Goal: Feedback & Contribution: Contribute content

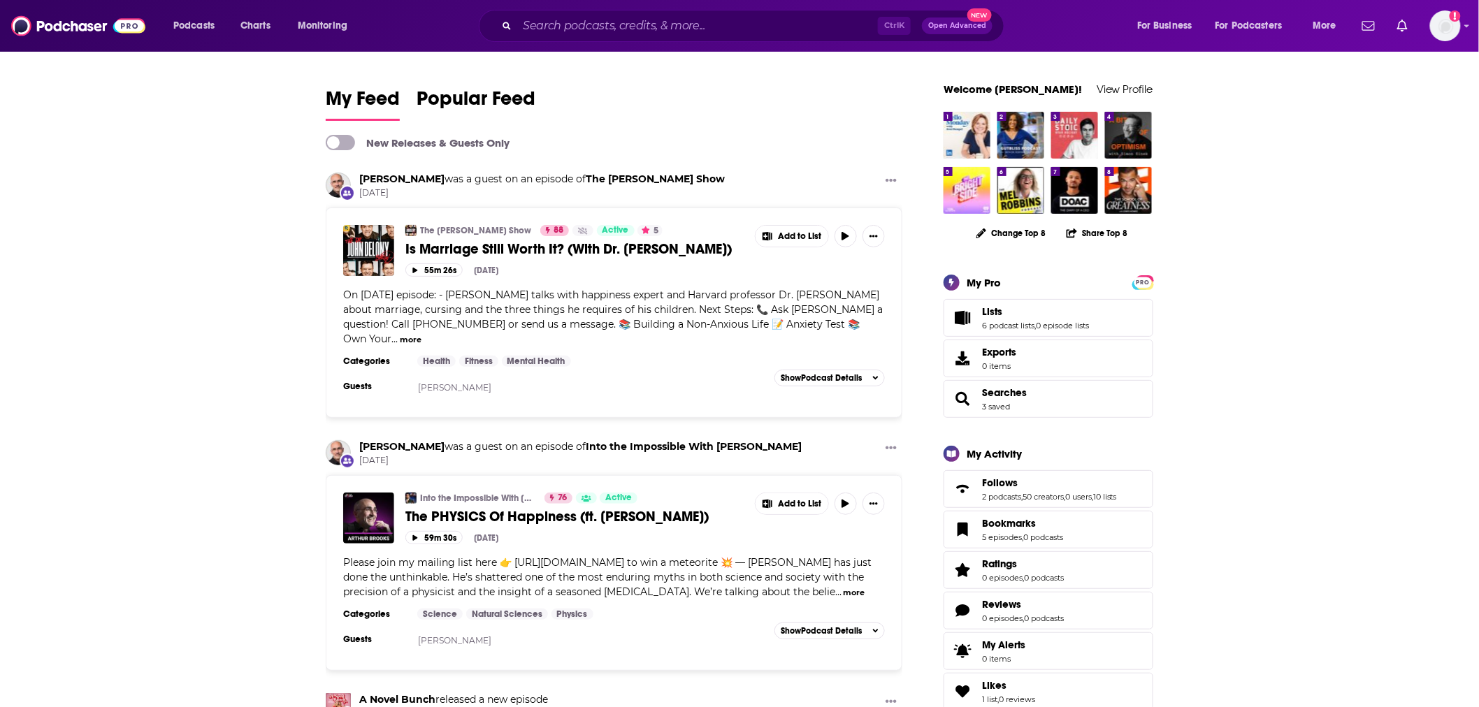
click at [508, 17] on div "Ctrl K Open Advanced New" at bounding box center [742, 26] width 526 height 32
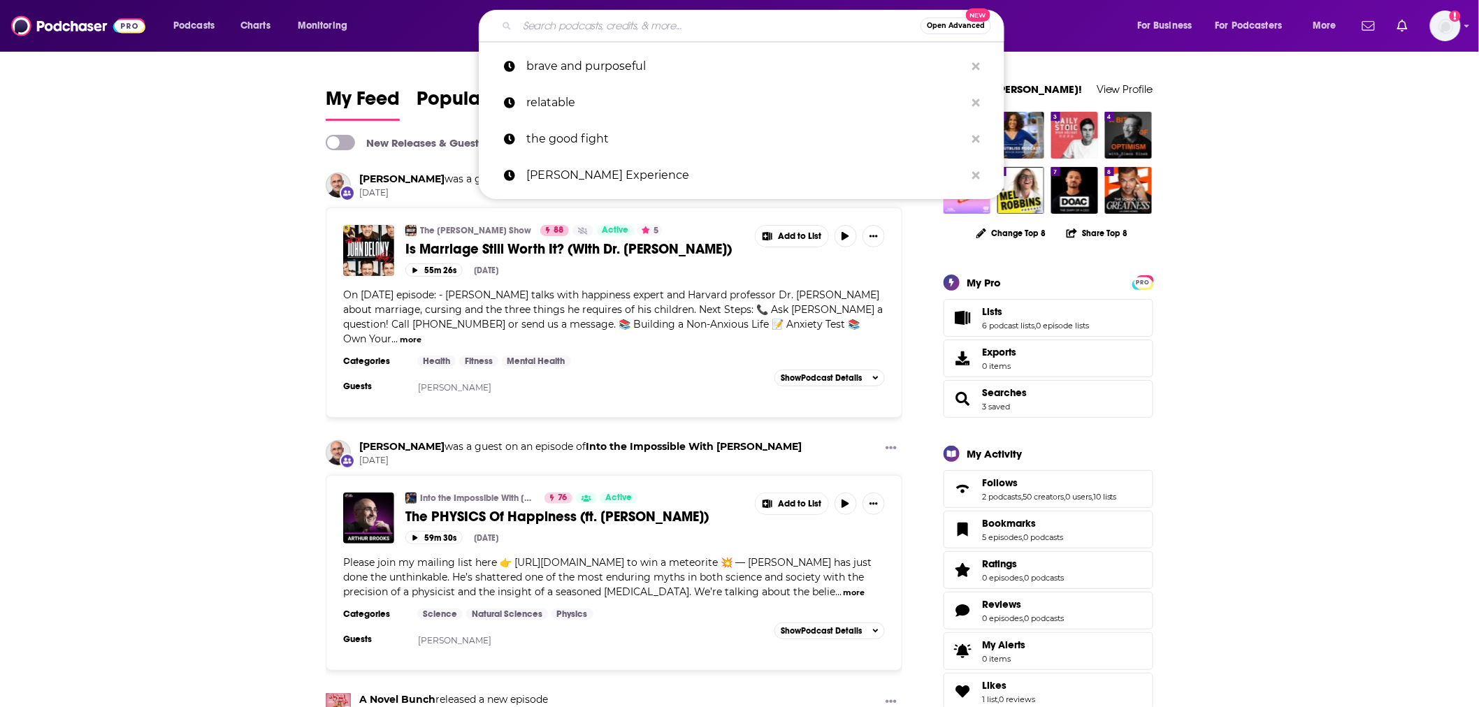
click at [554, 27] on input "Search podcasts, credits, & more..." at bounding box center [718, 26] width 403 height 22
paste input "The Future Of Less Work"
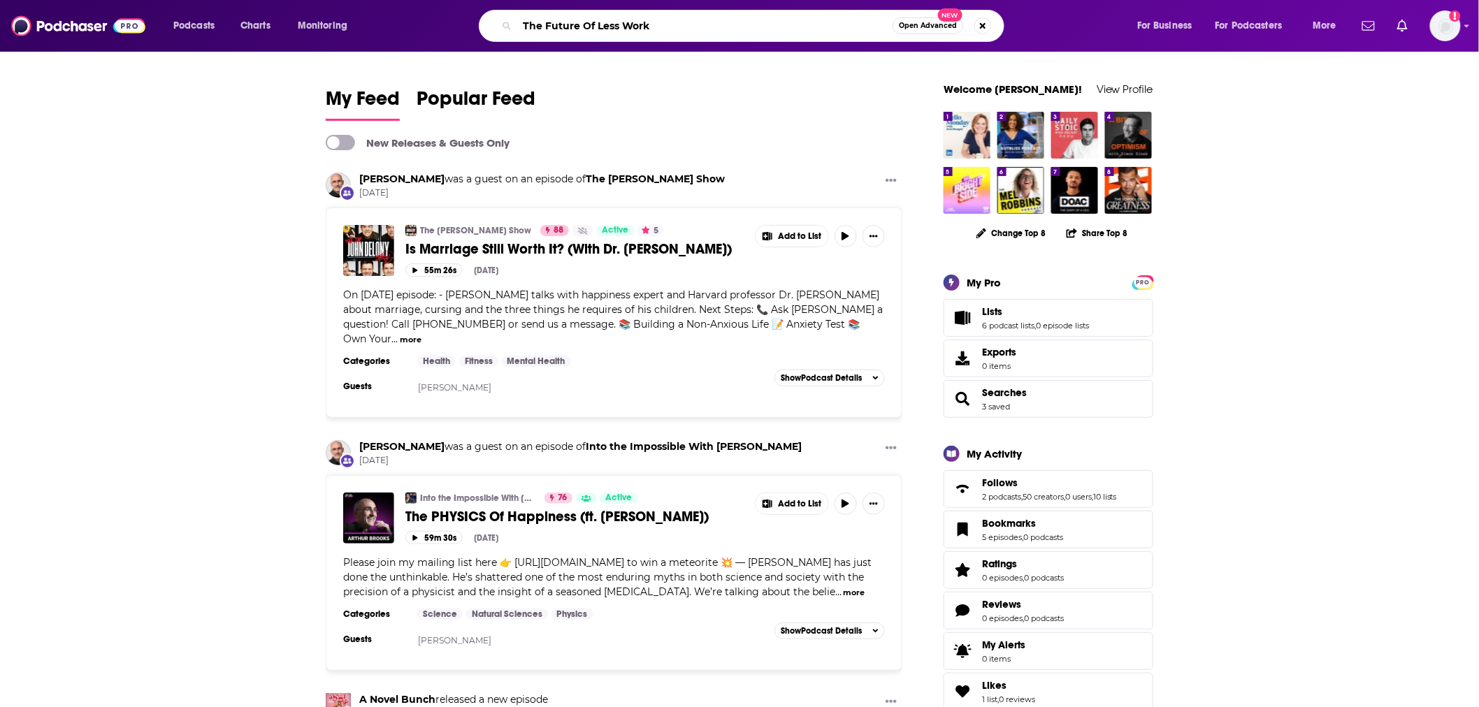
type input "The Future Of Less Work"
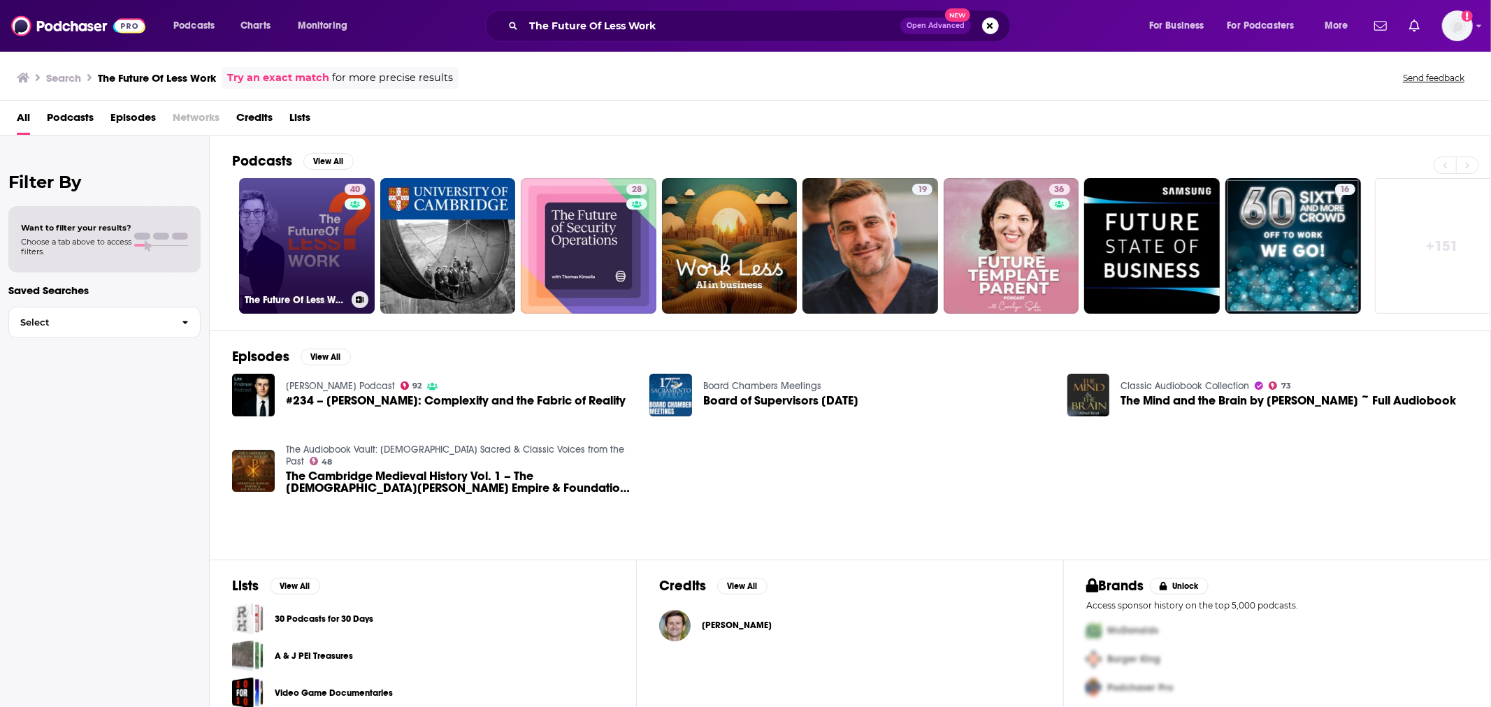
click at [296, 254] on link "40 The Future Of Less Work" at bounding box center [307, 246] width 136 height 136
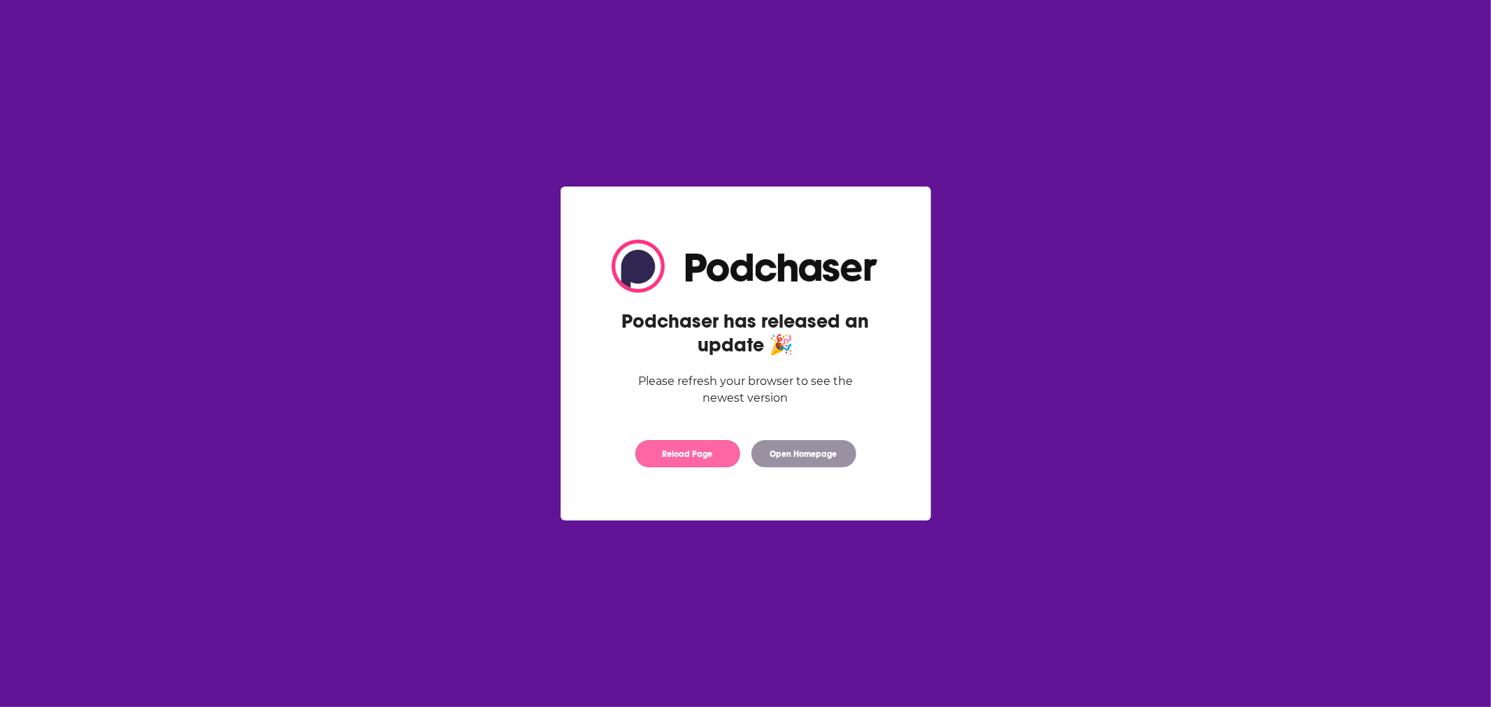
click at [689, 458] on button "Reload Page" at bounding box center [687, 453] width 105 height 27
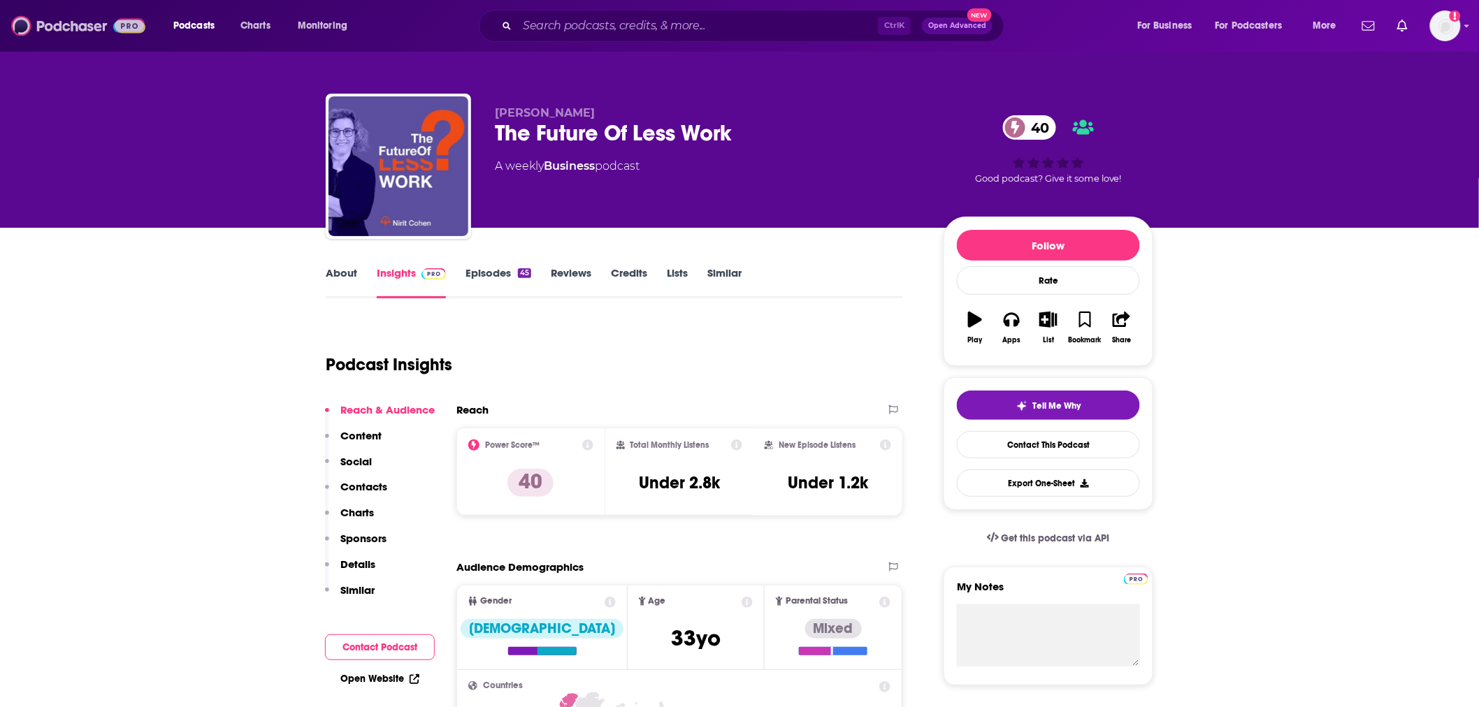
click at [43, 17] on img at bounding box center [78, 26] width 134 height 27
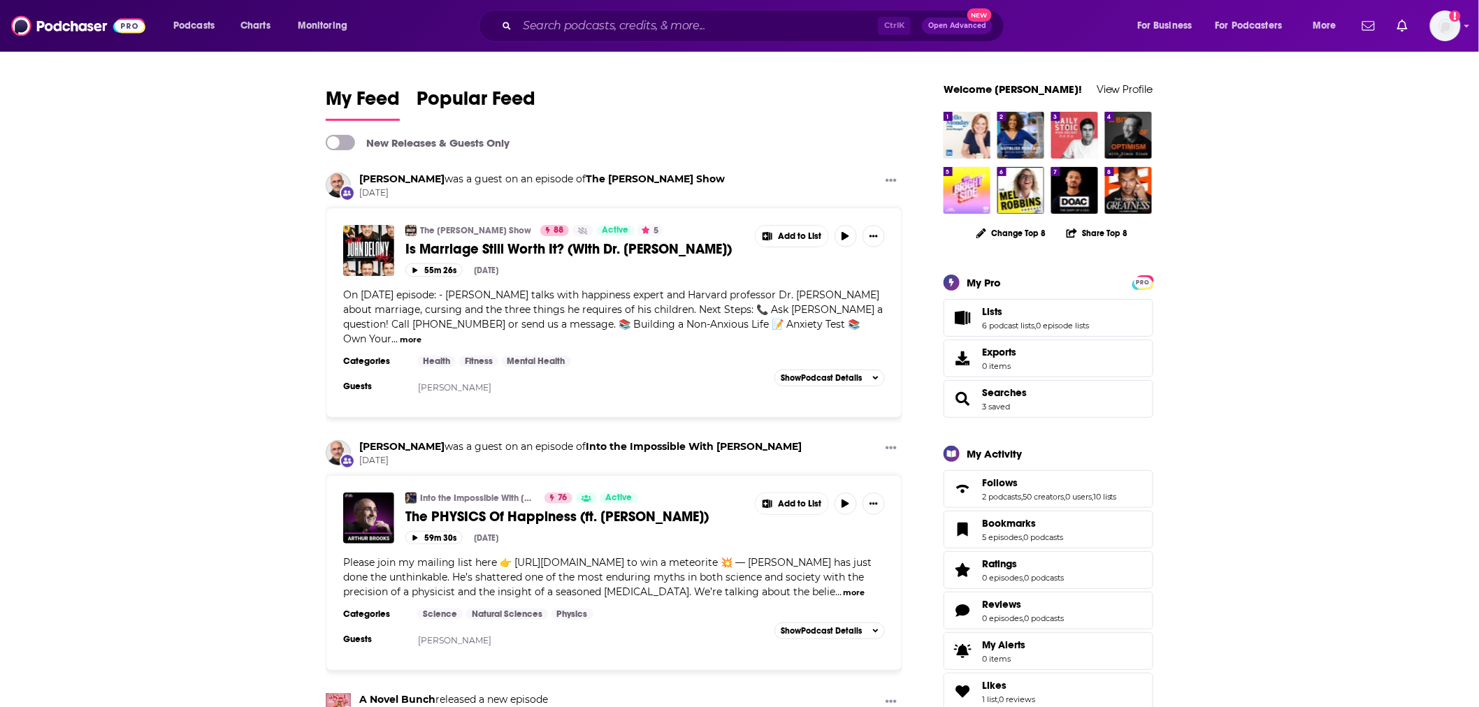
click at [579, 37] on div "Ctrl K Open Advanced New" at bounding box center [742, 26] width 526 height 32
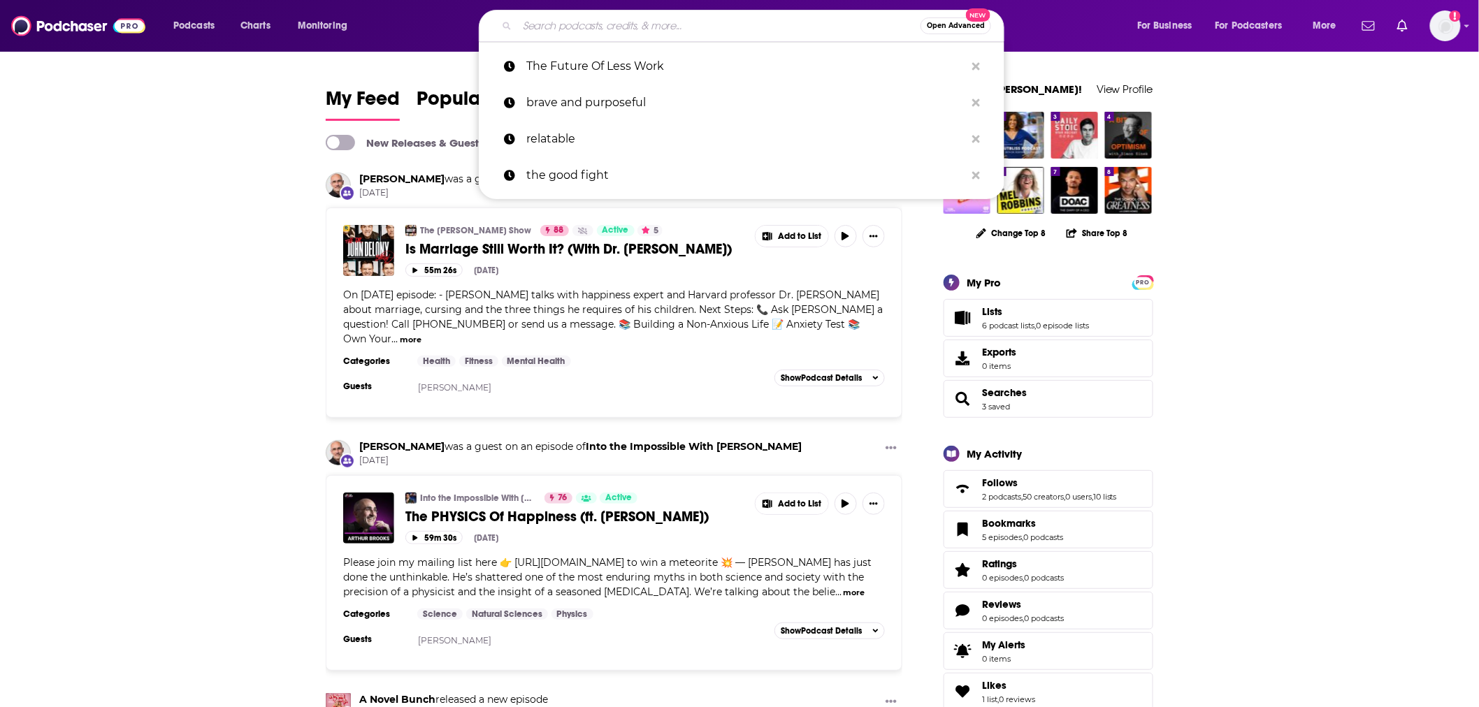
click at [579, 28] on input "Search podcasts, credits, & more..." at bounding box center [718, 26] width 403 height 22
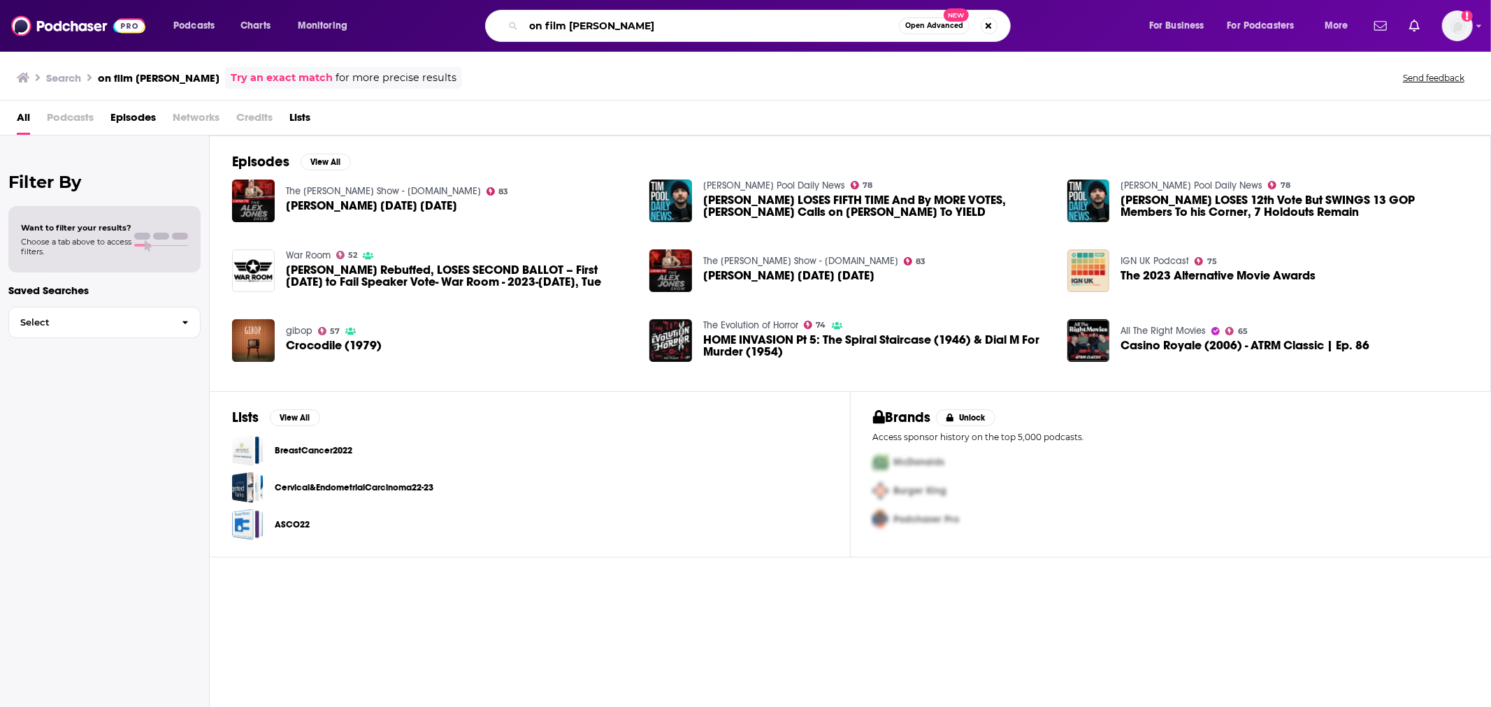
drag, startPoint x: 721, startPoint y: 23, endPoint x: 288, endPoint y: 24, distance: 432.6
click at [288, 24] on div "Podcasts Charts Monitoring on film [PERSON_NAME] Open Advanced New For Business…" at bounding box center [763, 26] width 1198 height 32
paste input "On Film…With [PERSON_NAME] Podcast"
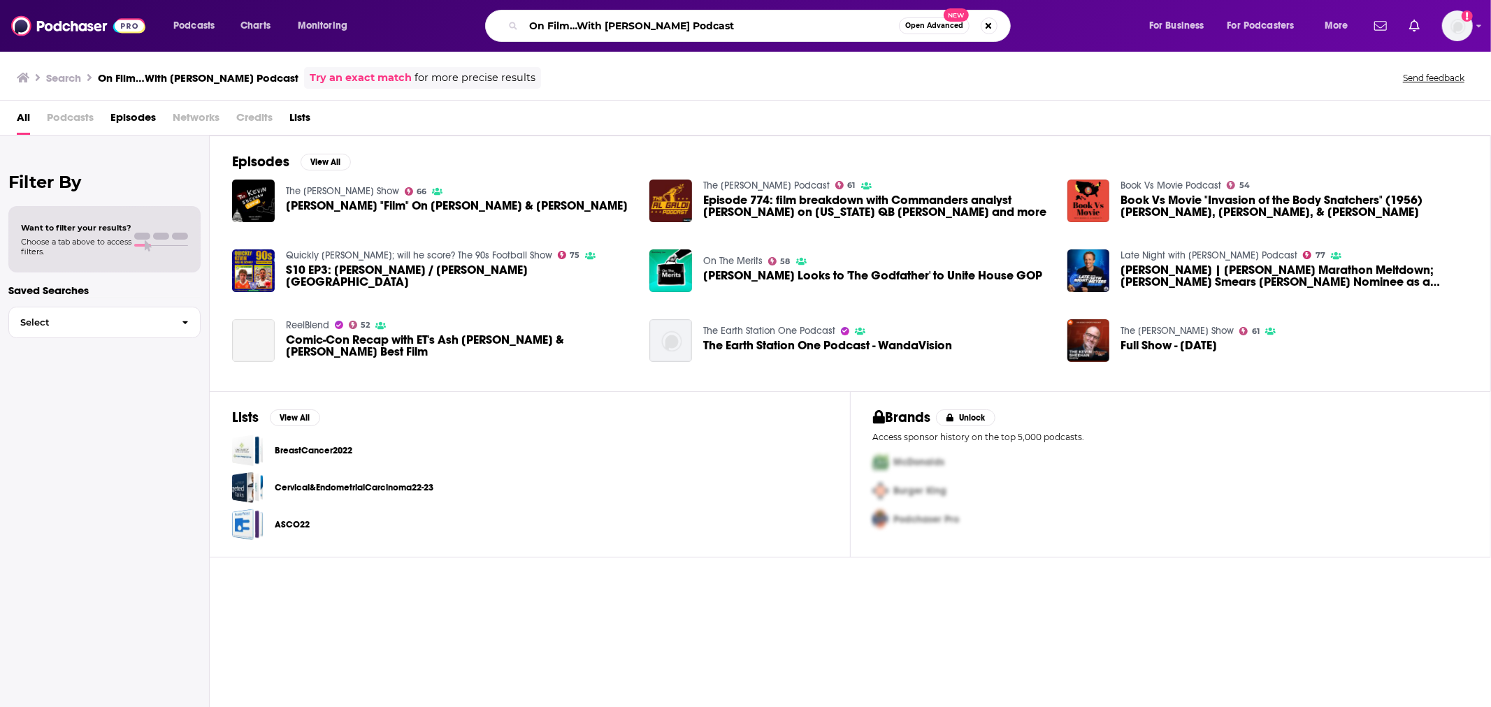
drag, startPoint x: 668, startPoint y: 22, endPoint x: 310, endPoint y: 16, distance: 357.9
click at [311, 16] on div "Podcasts Charts Monitoring On Film…With [PERSON_NAME] Podcast Open Advanced New…" at bounding box center [763, 26] width 1198 height 32
paste input "[URL][DOMAIN_NAME][PERSON_NAME]"
type input "[URL][DOMAIN_NAME][PERSON_NAME]"
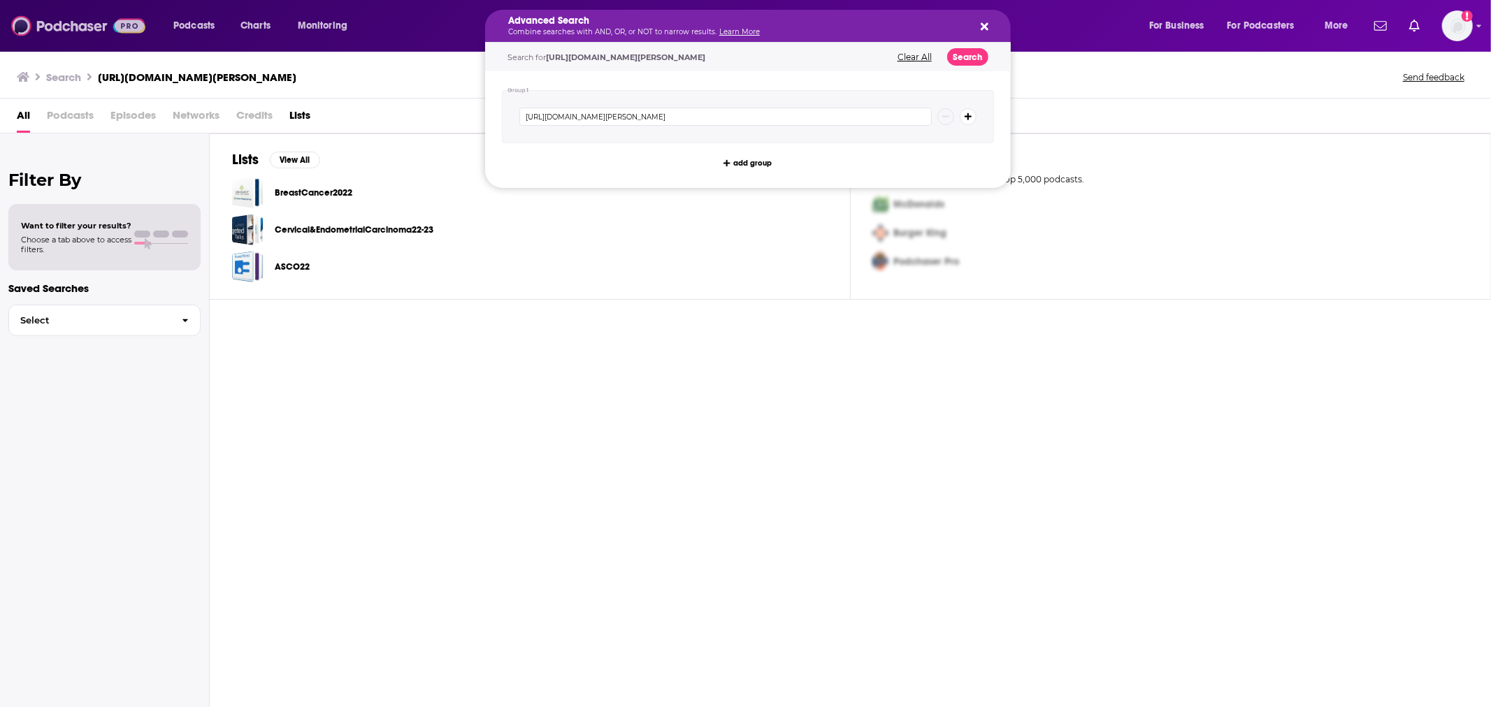
click at [71, 25] on img at bounding box center [78, 26] width 134 height 27
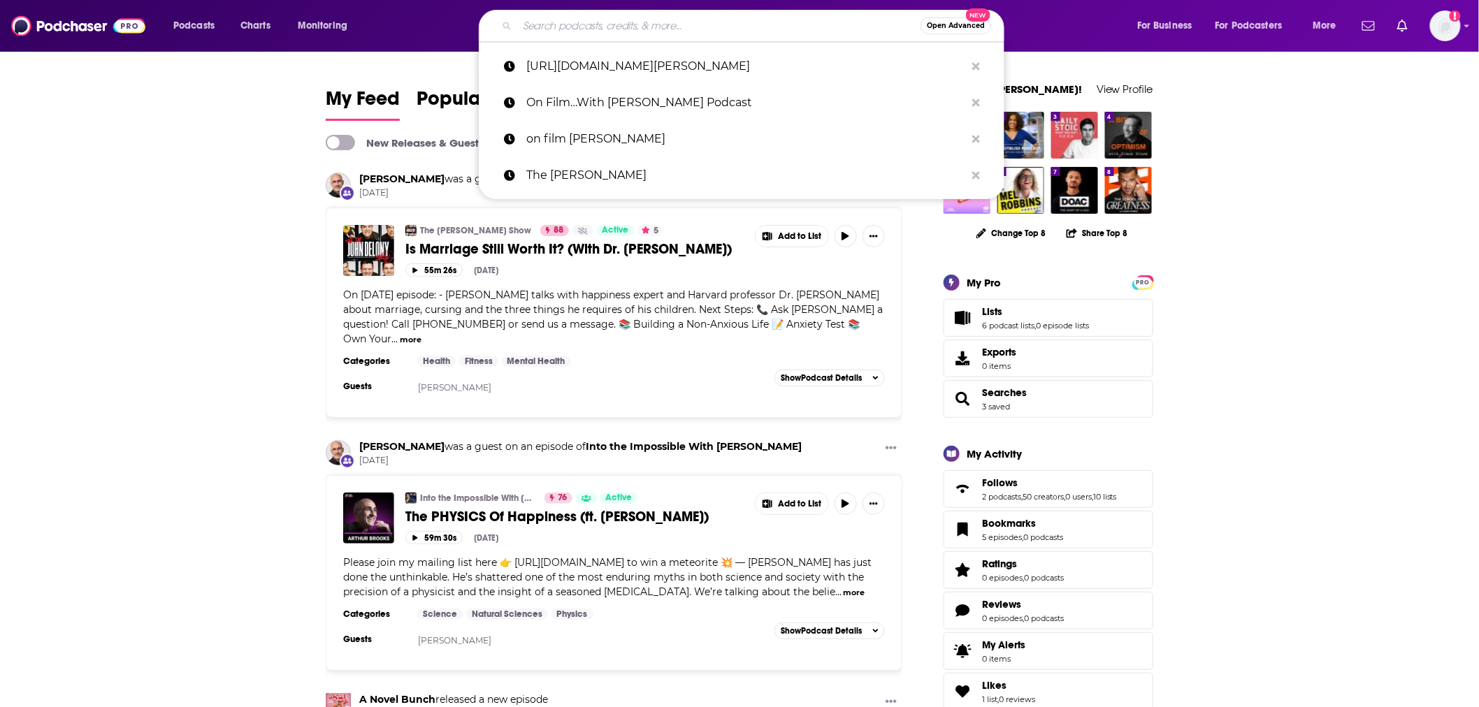
drag, startPoint x: 732, startPoint y: 24, endPoint x: 517, endPoint y: 12, distance: 214.9
click at [517, 13] on div "Open Advanced New" at bounding box center [742, 26] width 526 height 32
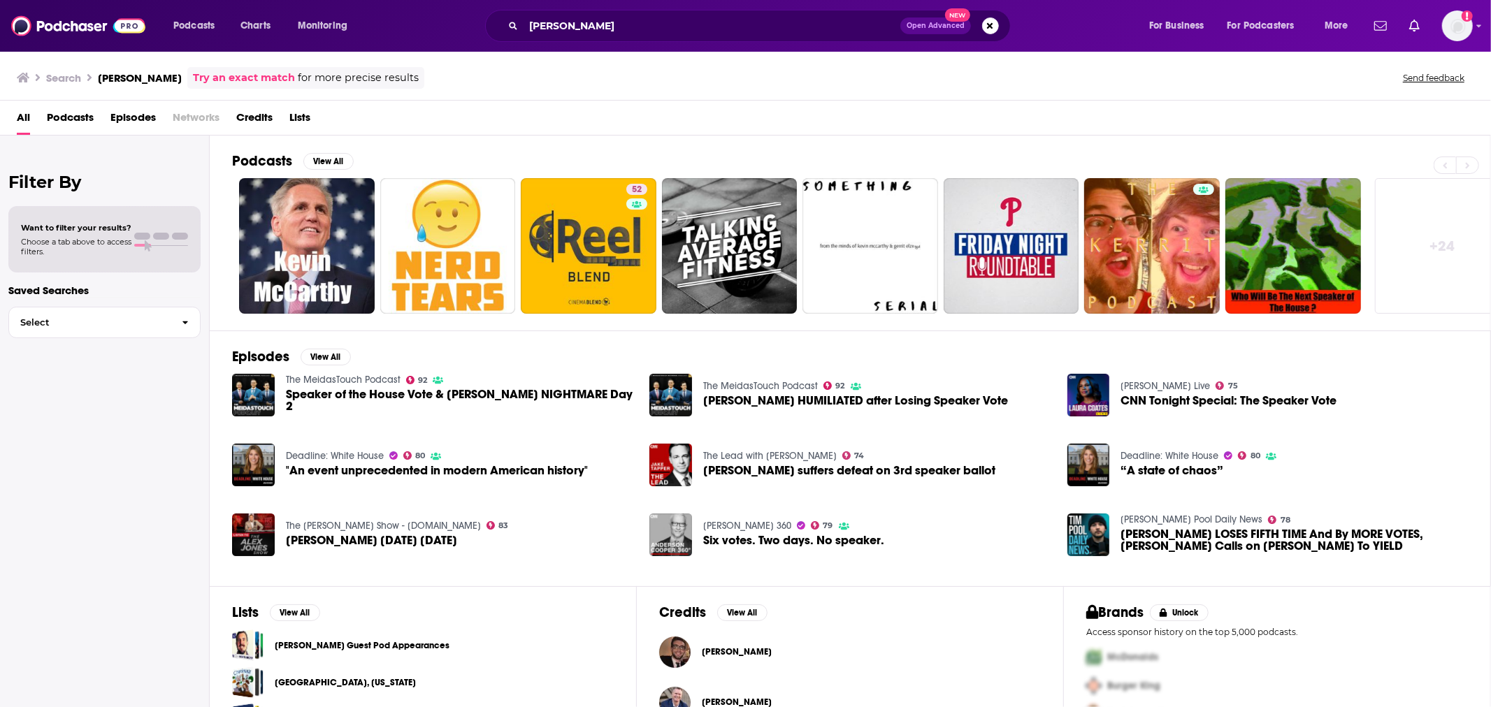
click at [80, 119] on span "Podcasts" at bounding box center [70, 120] width 47 height 29
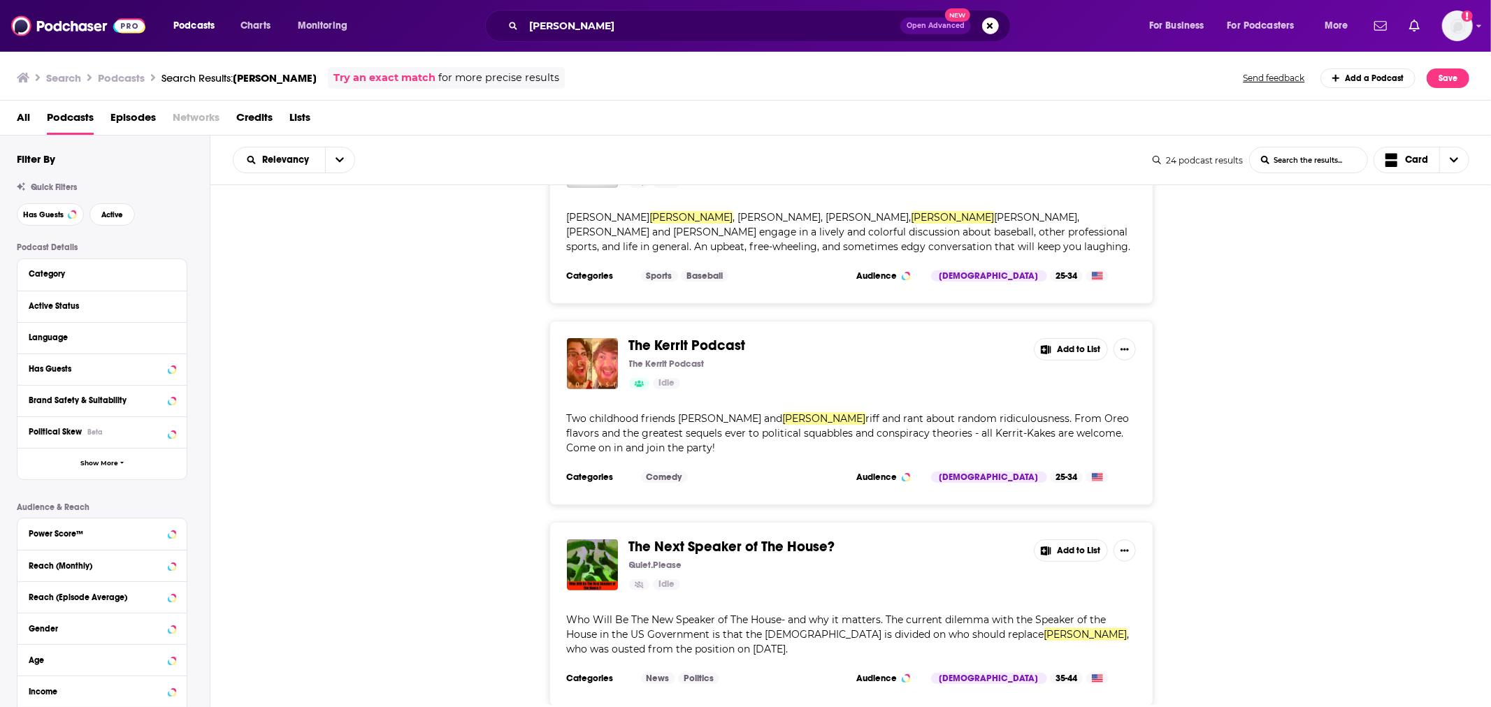
scroll to position [1398, 0]
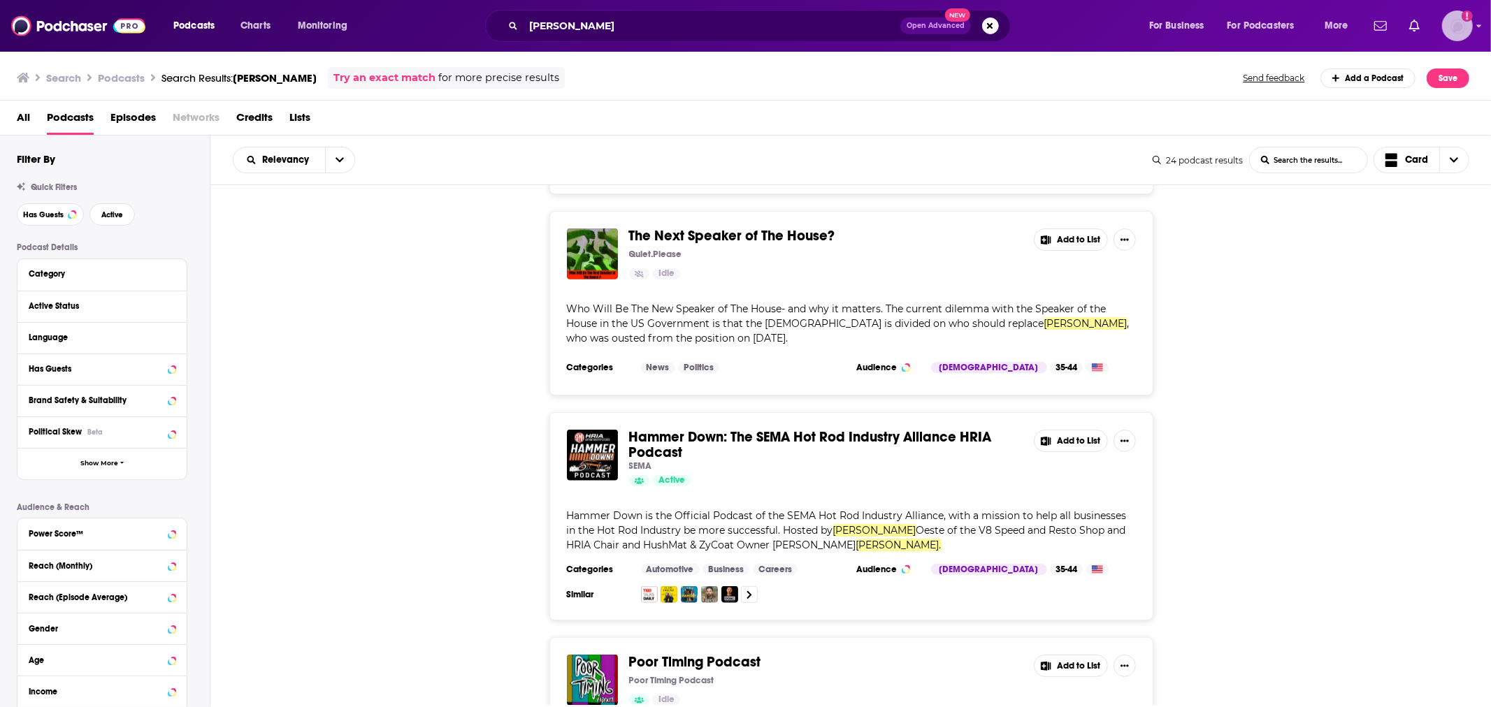
click at [1461, 29] on img "Logged in as hmill" at bounding box center [1457, 25] width 31 height 31
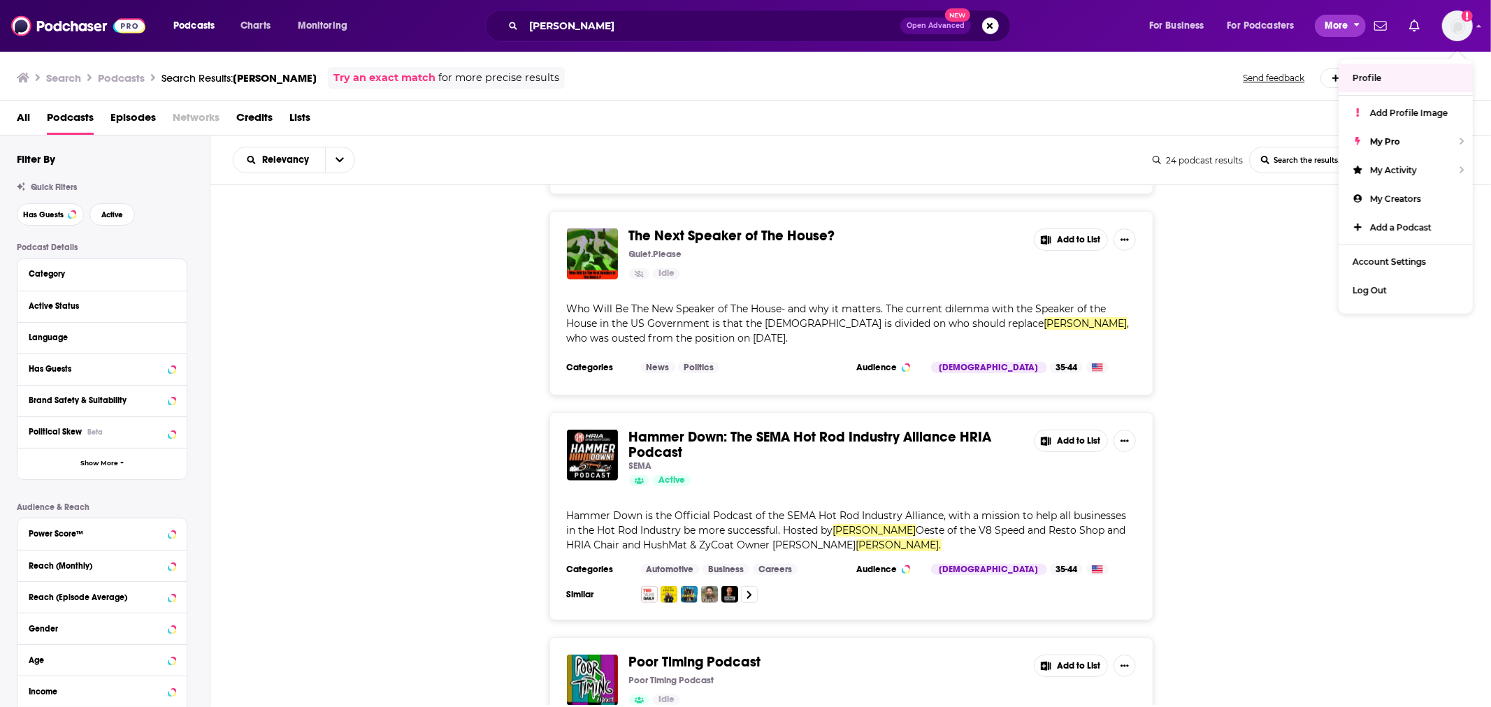
click at [1322, 30] on button "More" at bounding box center [1340, 26] width 51 height 22
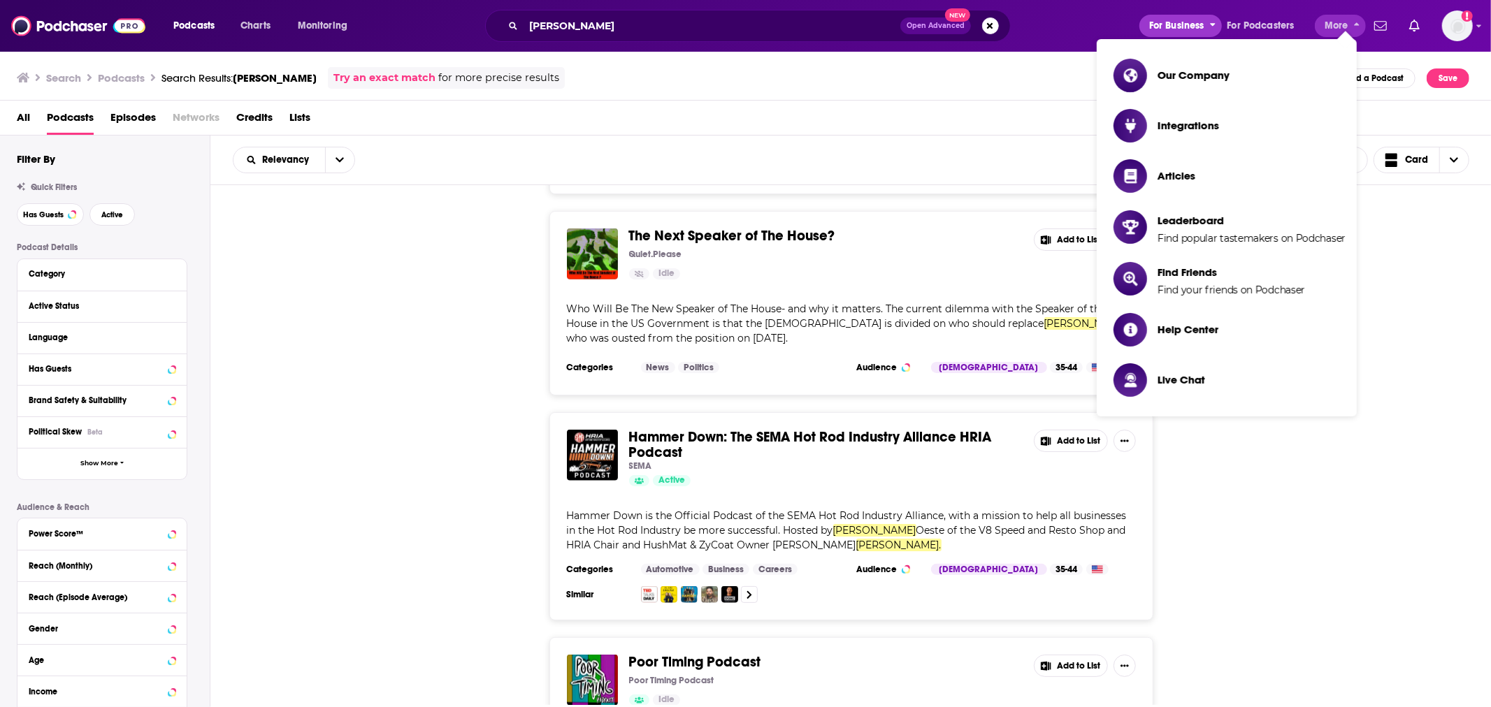
click at [1174, 22] on span "For Business" at bounding box center [1176, 26] width 55 height 20
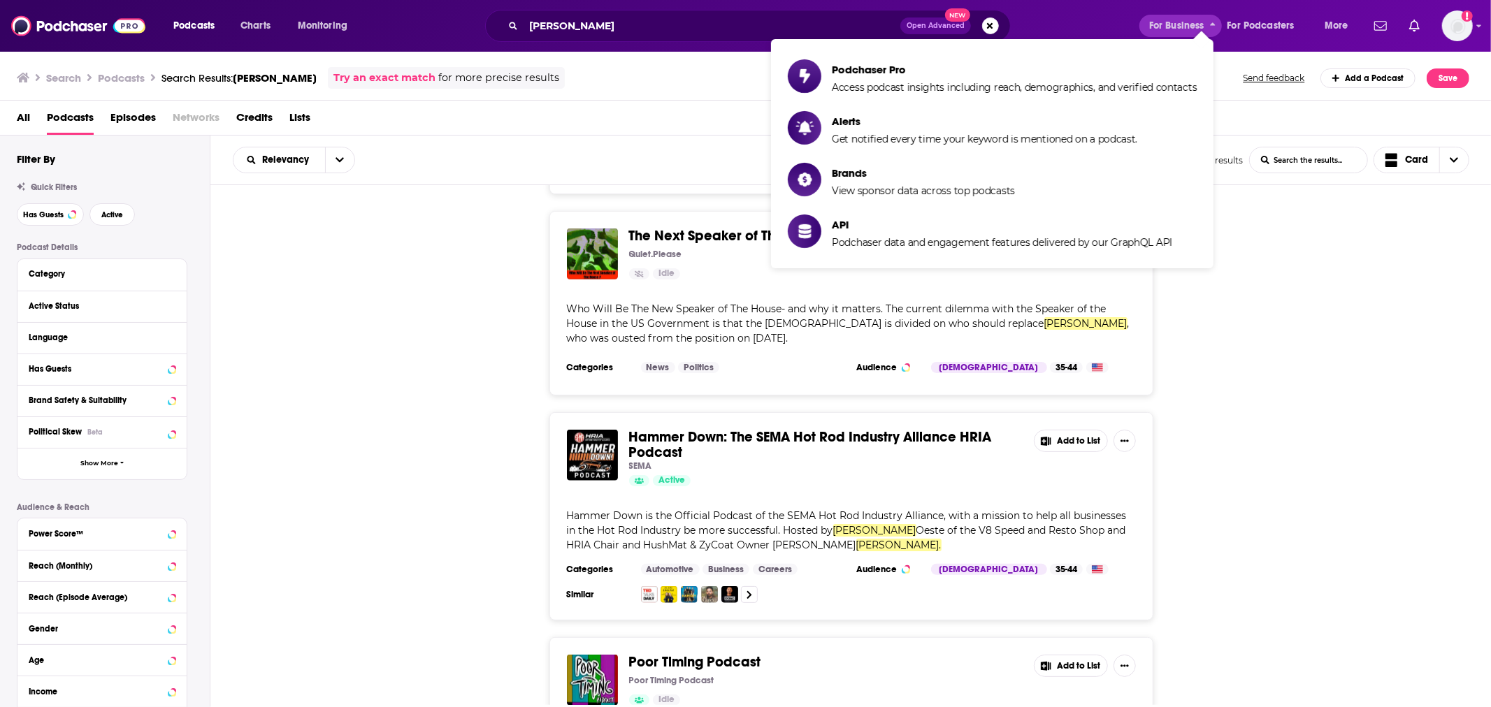
click at [1280, 43] on div "Podcasts Charts Monitoring [PERSON_NAME] Open Advanced New For Business For Pod…" at bounding box center [745, 26] width 1491 height 52
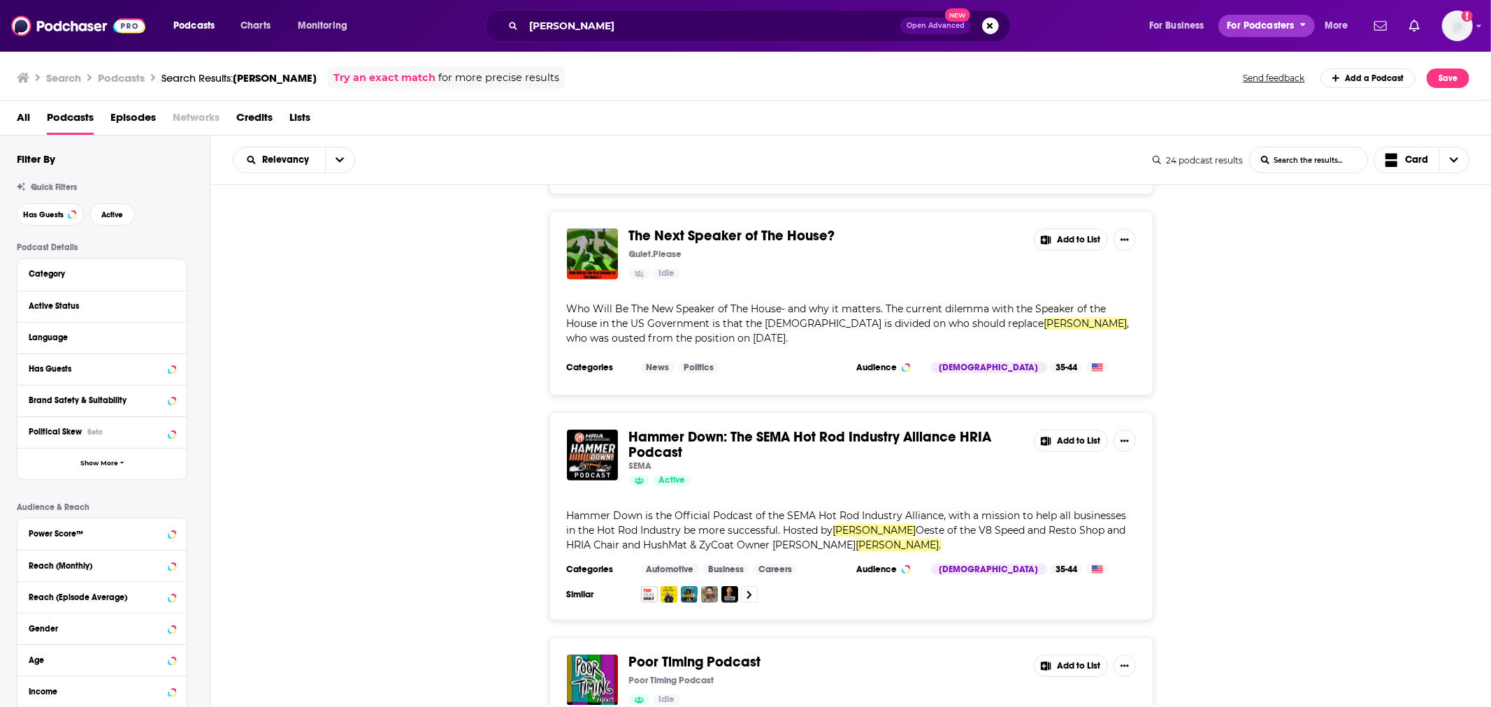
click at [1281, 35] on span "For Podcasters" at bounding box center [1260, 26] width 67 height 20
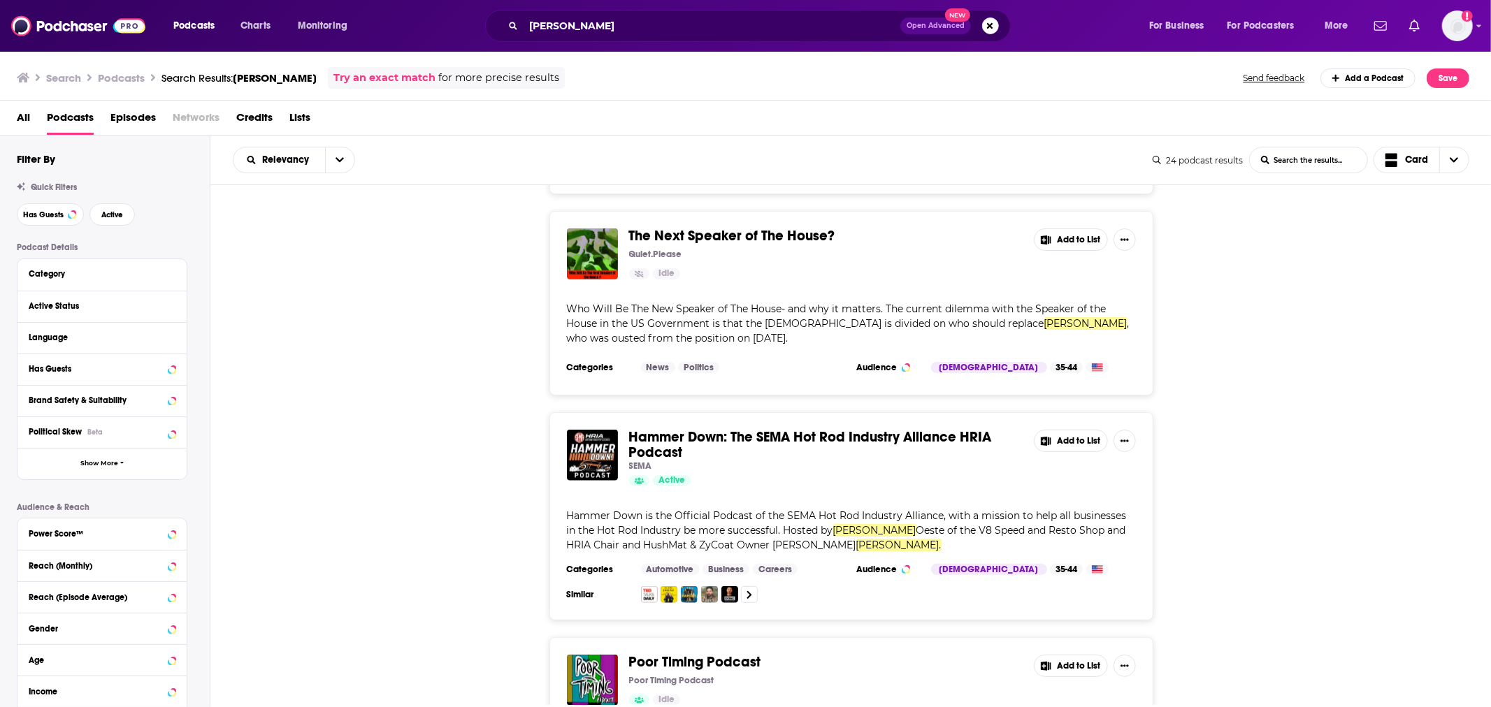
click at [1257, 82] on button "Send feedback" at bounding box center [1274, 78] width 70 height 12
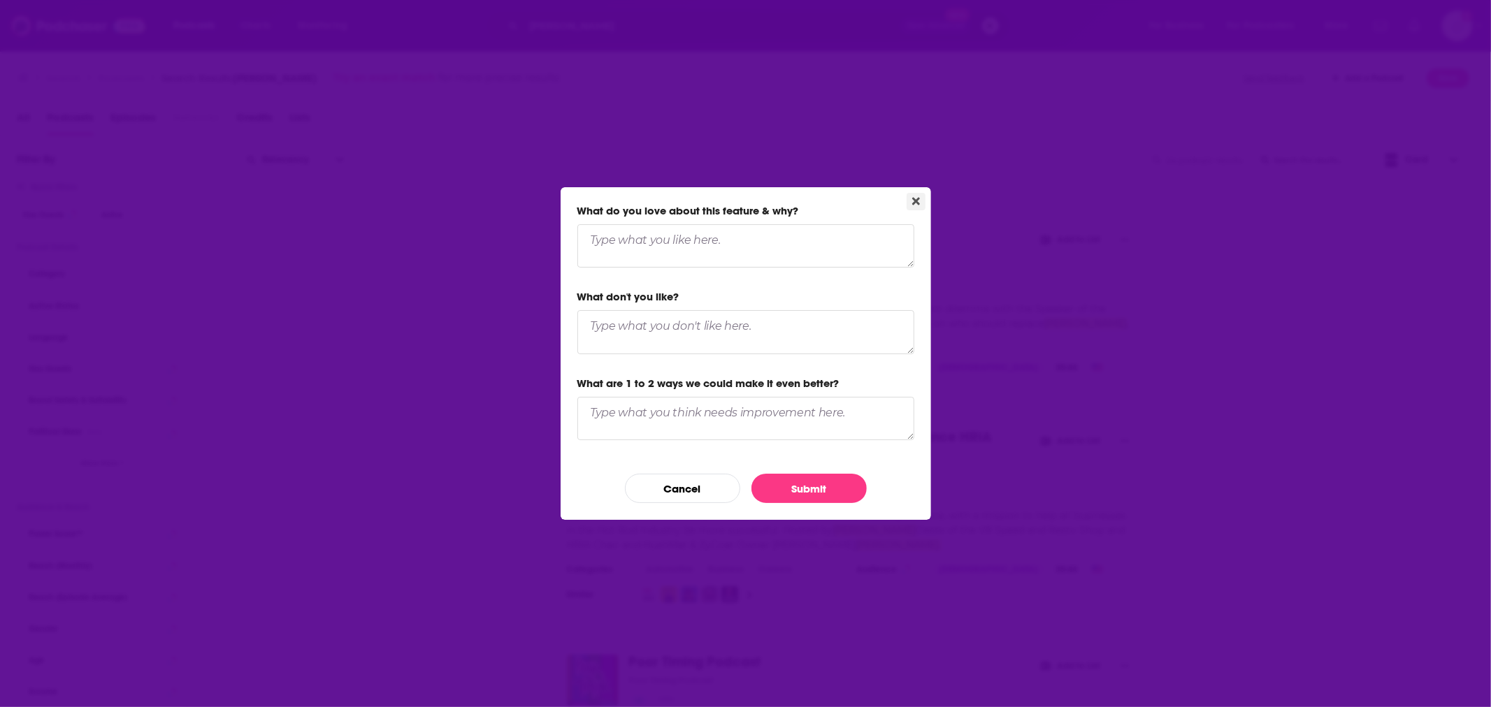
click at [916, 198] on icon "Close" at bounding box center [916, 201] width 8 height 8
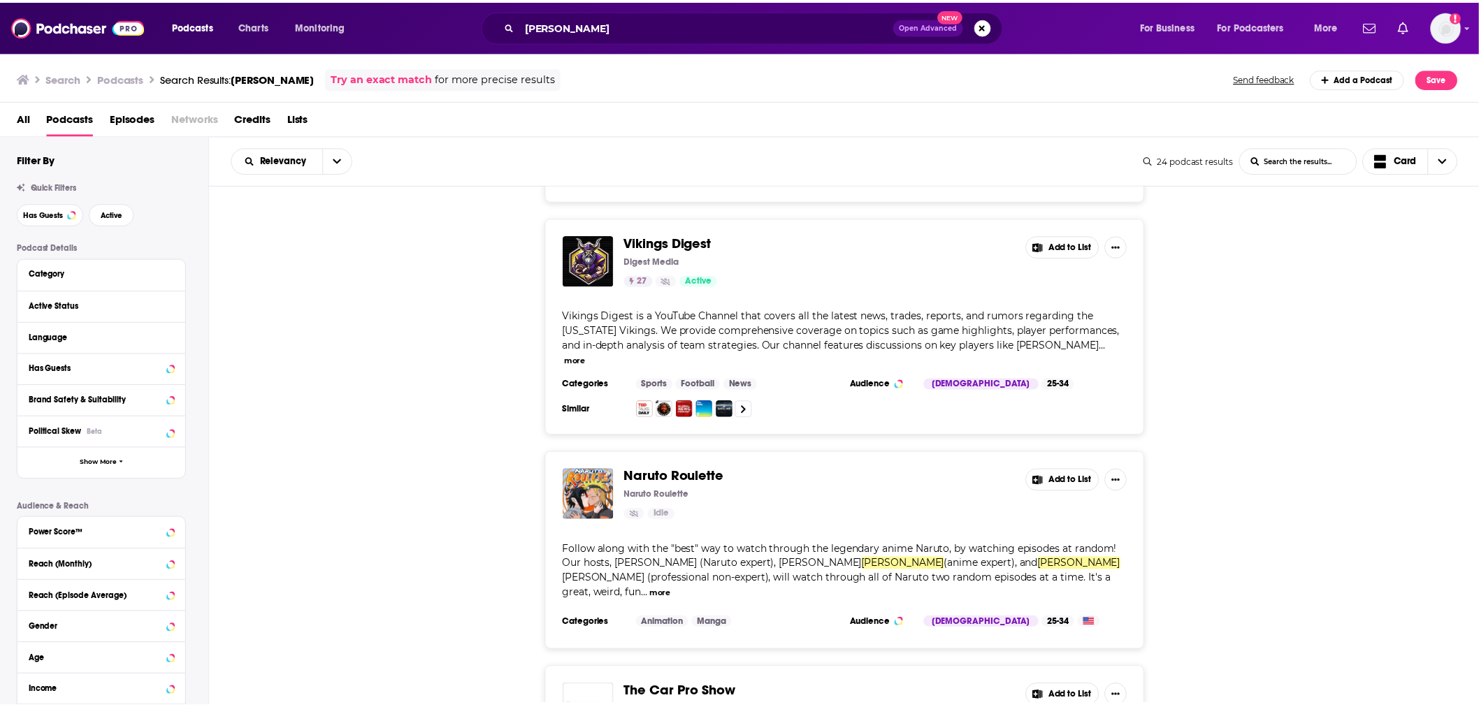
scroll to position [1631, 0]
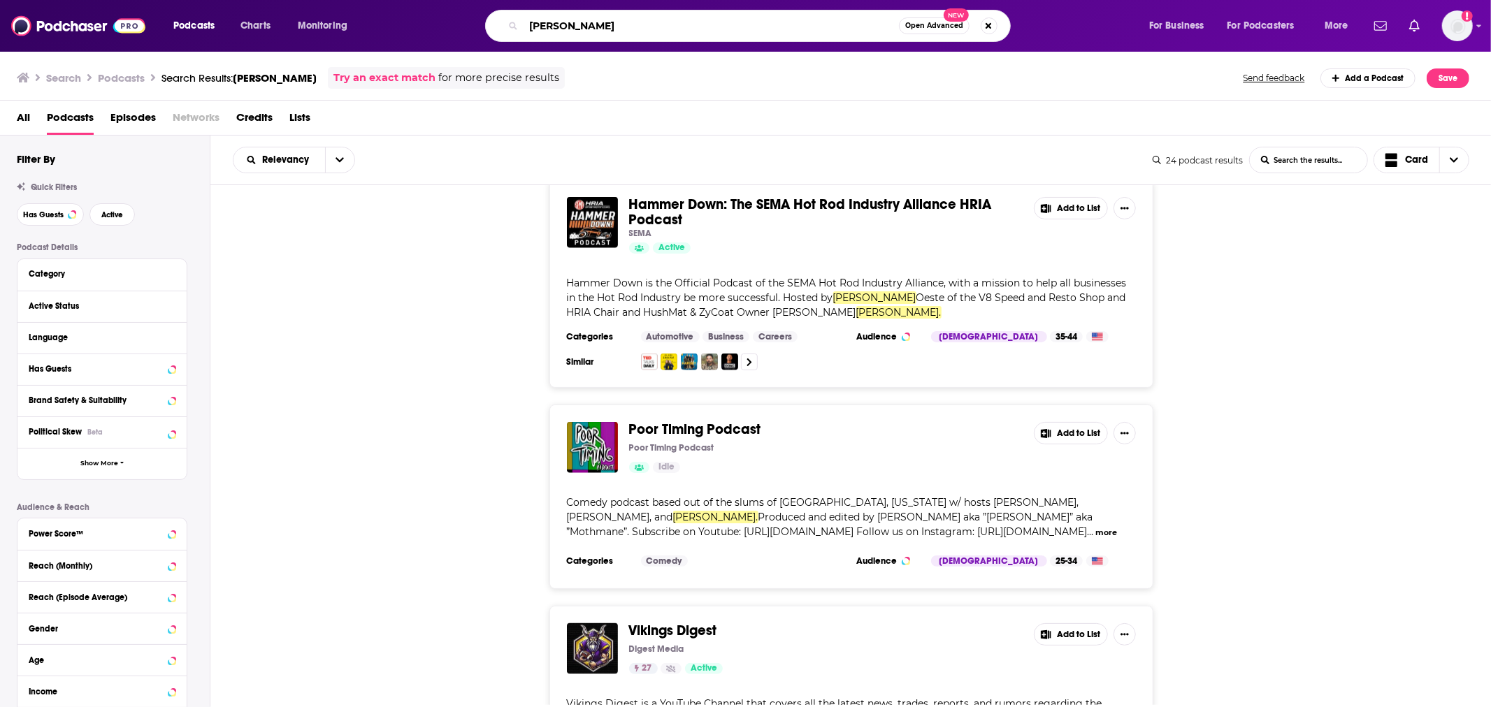
drag, startPoint x: 661, startPoint y: 25, endPoint x: 284, endPoint y: -7, distance: 378.8
click at [284, 0] on html "Podcasts Charts Monitoring [PERSON_NAME] Open Advanced New For Business For Pod…" at bounding box center [745, 353] width 1491 height 707
paste input "1834491248"
type input "1834491248"
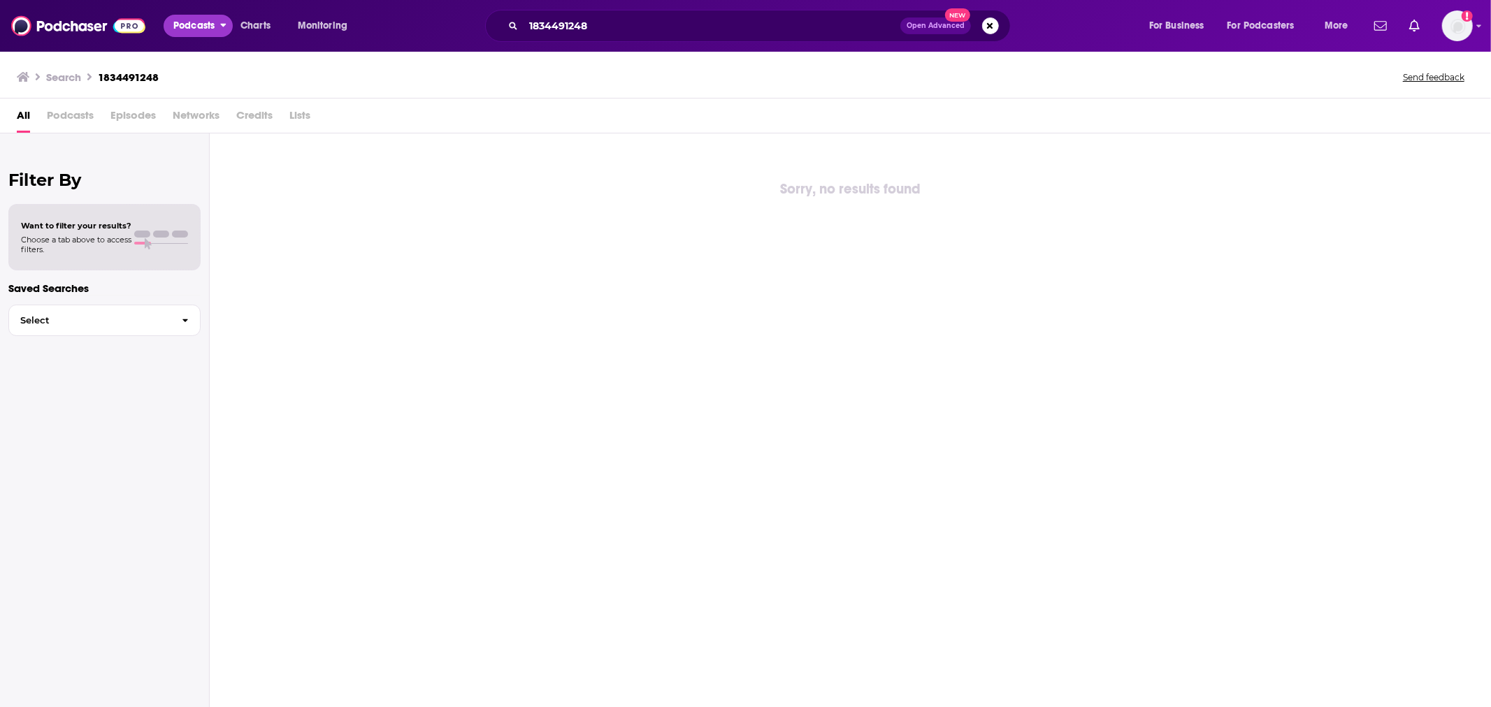
click at [196, 30] on span "Podcasts" at bounding box center [193, 26] width 41 height 20
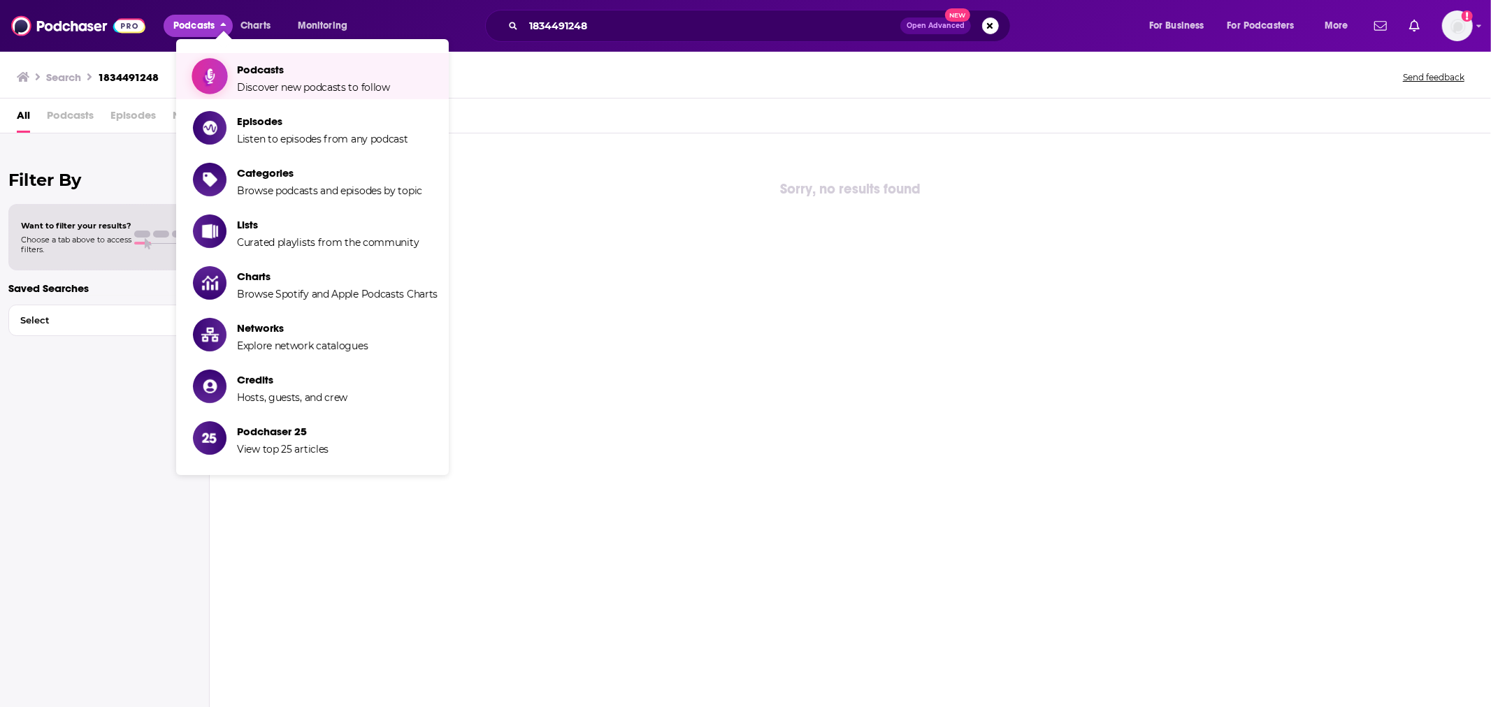
click at [273, 84] on span "Discover new podcasts to follow" at bounding box center [313, 87] width 153 height 13
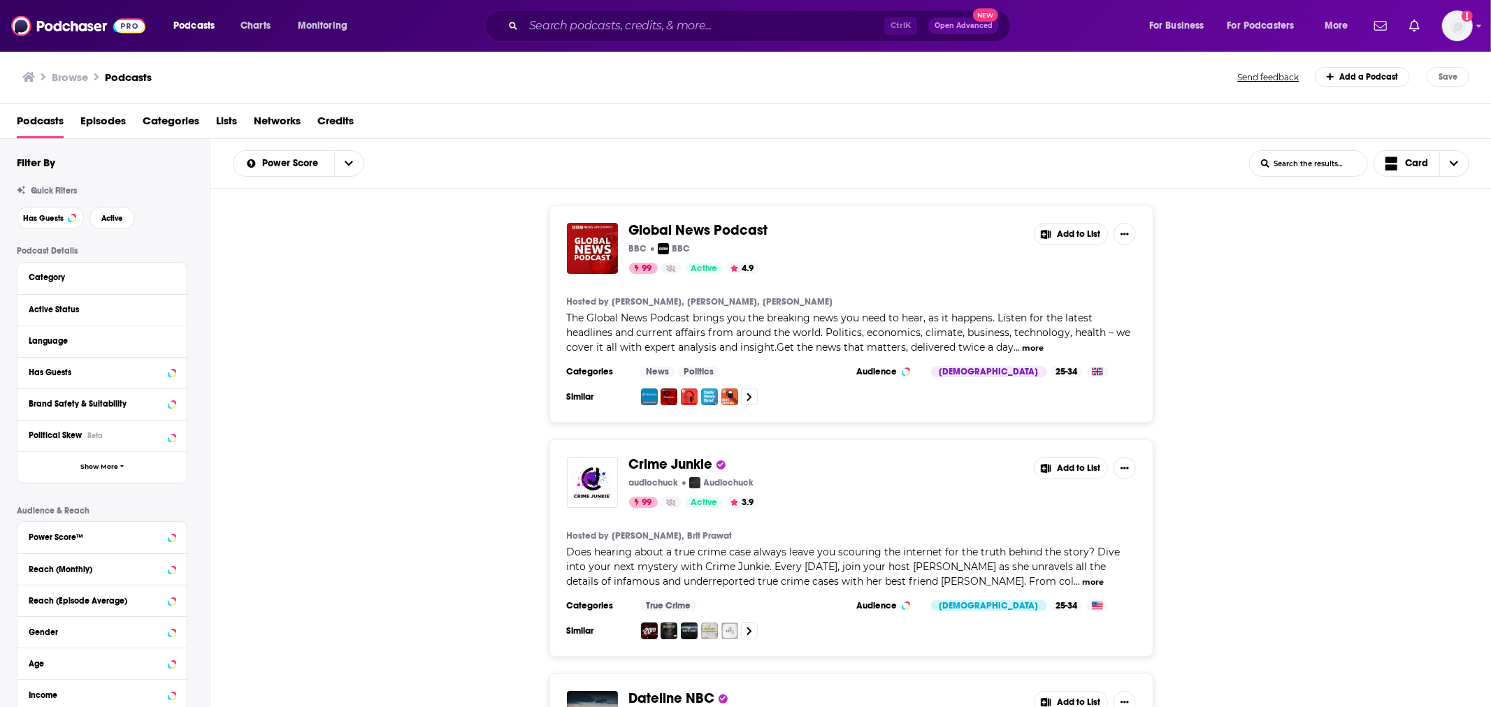
click at [975, 26] on span "Open Advanced" at bounding box center [963, 25] width 58 height 7
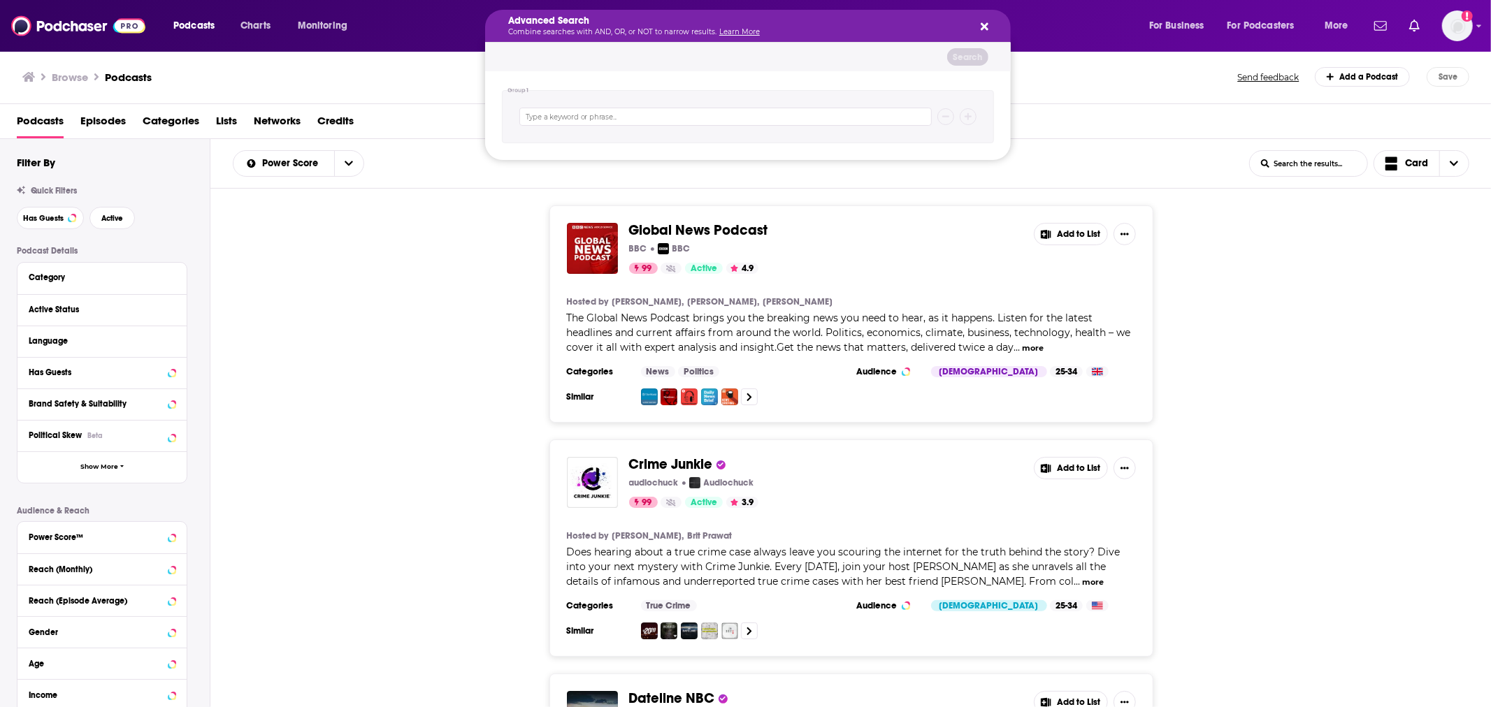
click at [641, 129] on div "Search podcasts, credits, & more..." at bounding box center [748, 116] width 492 height 53
click at [651, 109] on input "Search podcasts, credits, & more..." at bounding box center [725, 117] width 412 height 18
paste input "1834491248"
type input "1834491248"
click at [960, 56] on button "Search" at bounding box center [967, 56] width 41 height 17
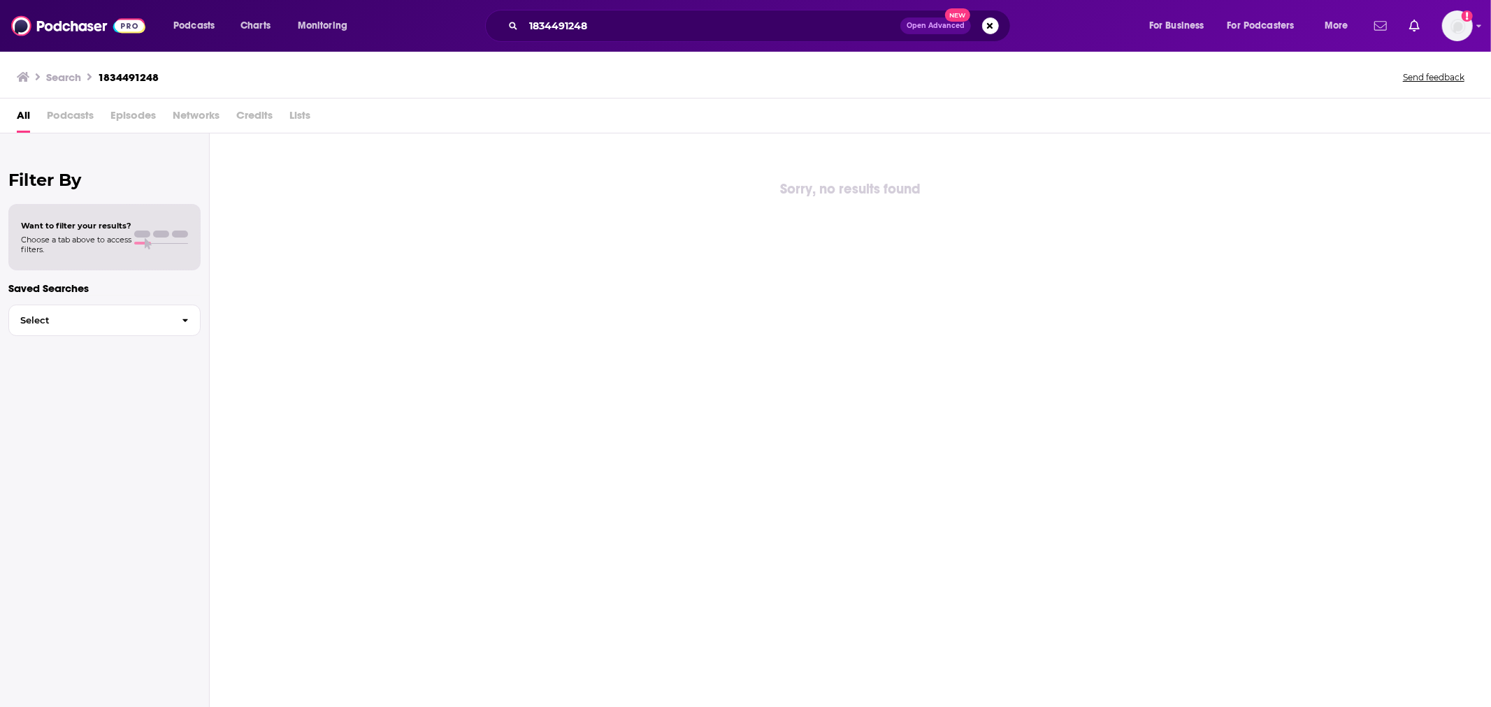
click at [1375, 25] on icon "Show notifications dropdown" at bounding box center [1380, 26] width 13 height 13
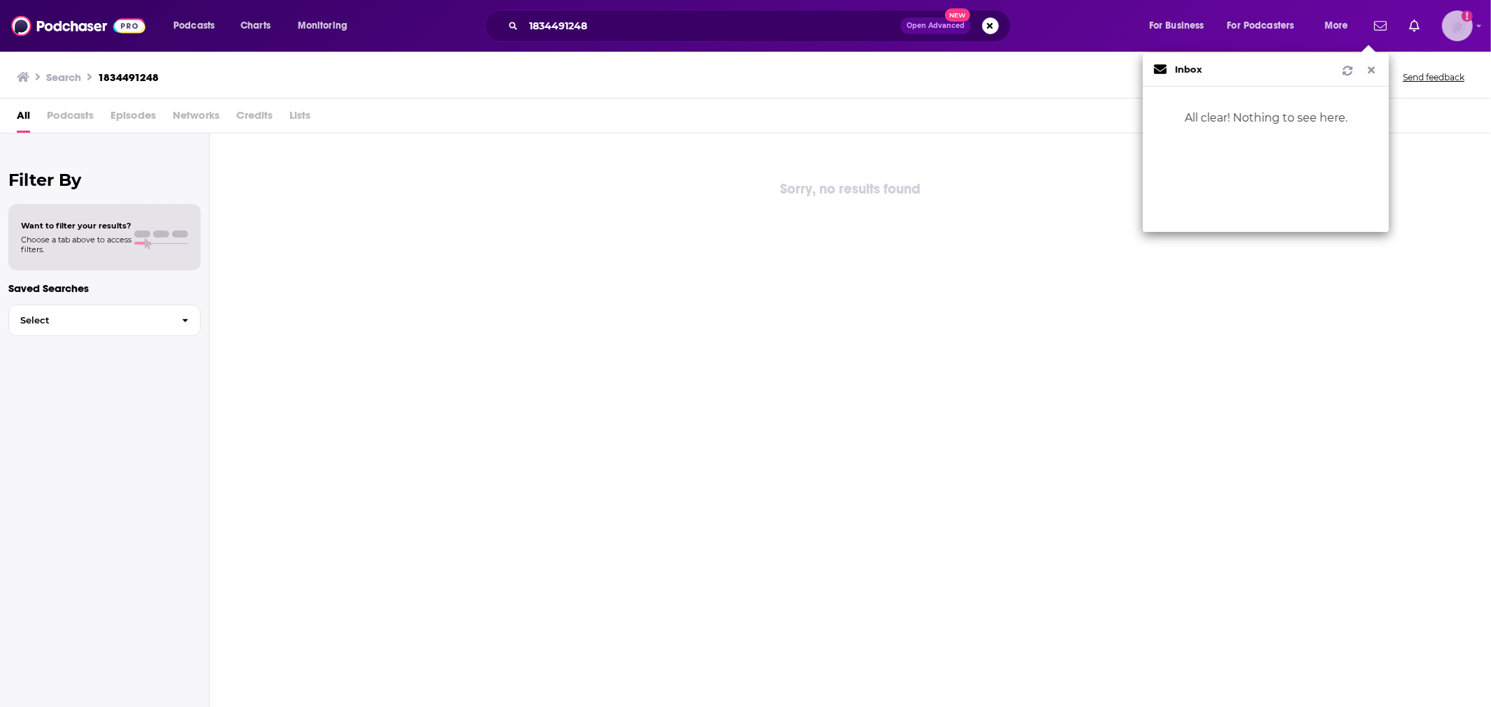
click at [1463, 29] on img "Logged in as hmill" at bounding box center [1457, 25] width 31 height 31
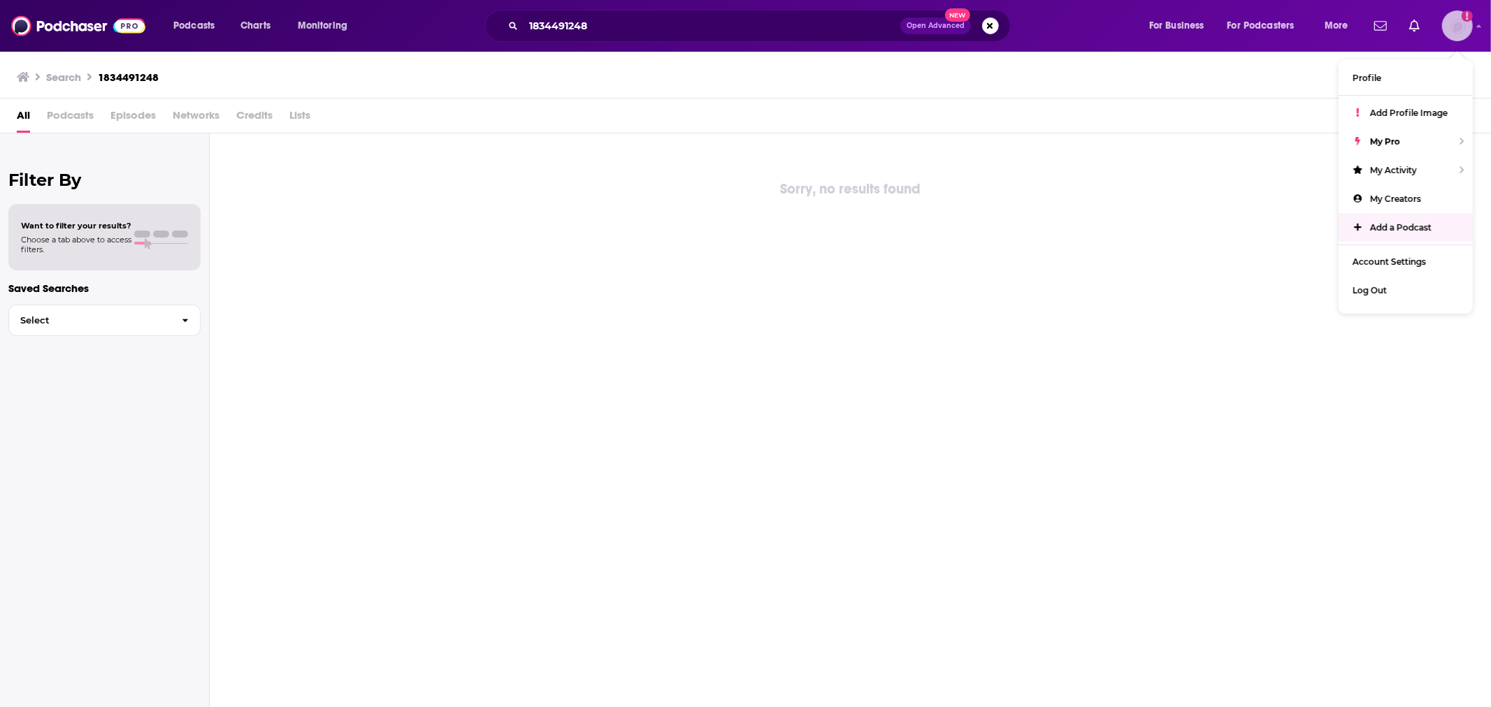
click at [1409, 222] on span "Add a Podcast" at bounding box center [1401, 227] width 62 height 10
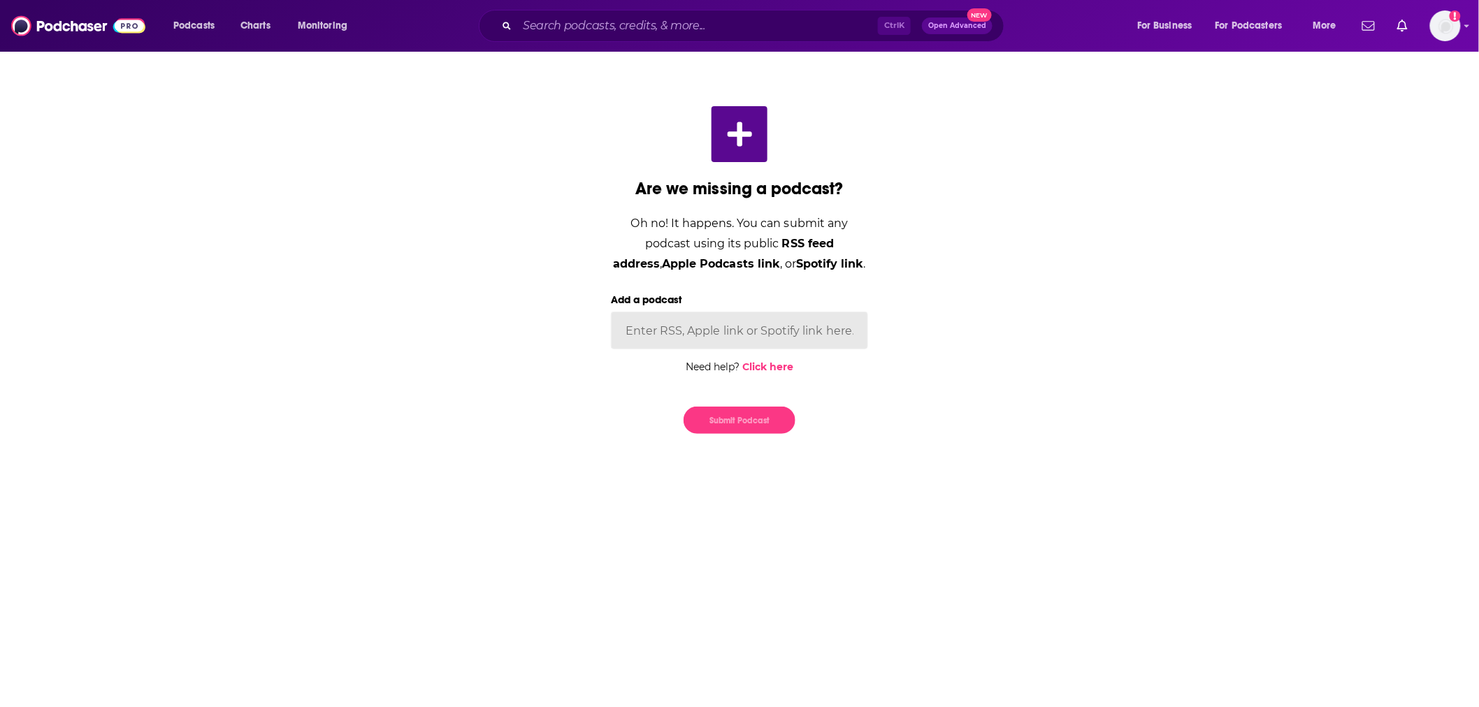
click at [741, 328] on input "Add a podcast" at bounding box center [739, 331] width 257 height 38
paste input "[URL][DOMAIN_NAME][PERSON_NAME]"
type input "[URL][DOMAIN_NAME][PERSON_NAME]"
click at [763, 413] on button "Submit Podcast" at bounding box center [740, 420] width 112 height 27
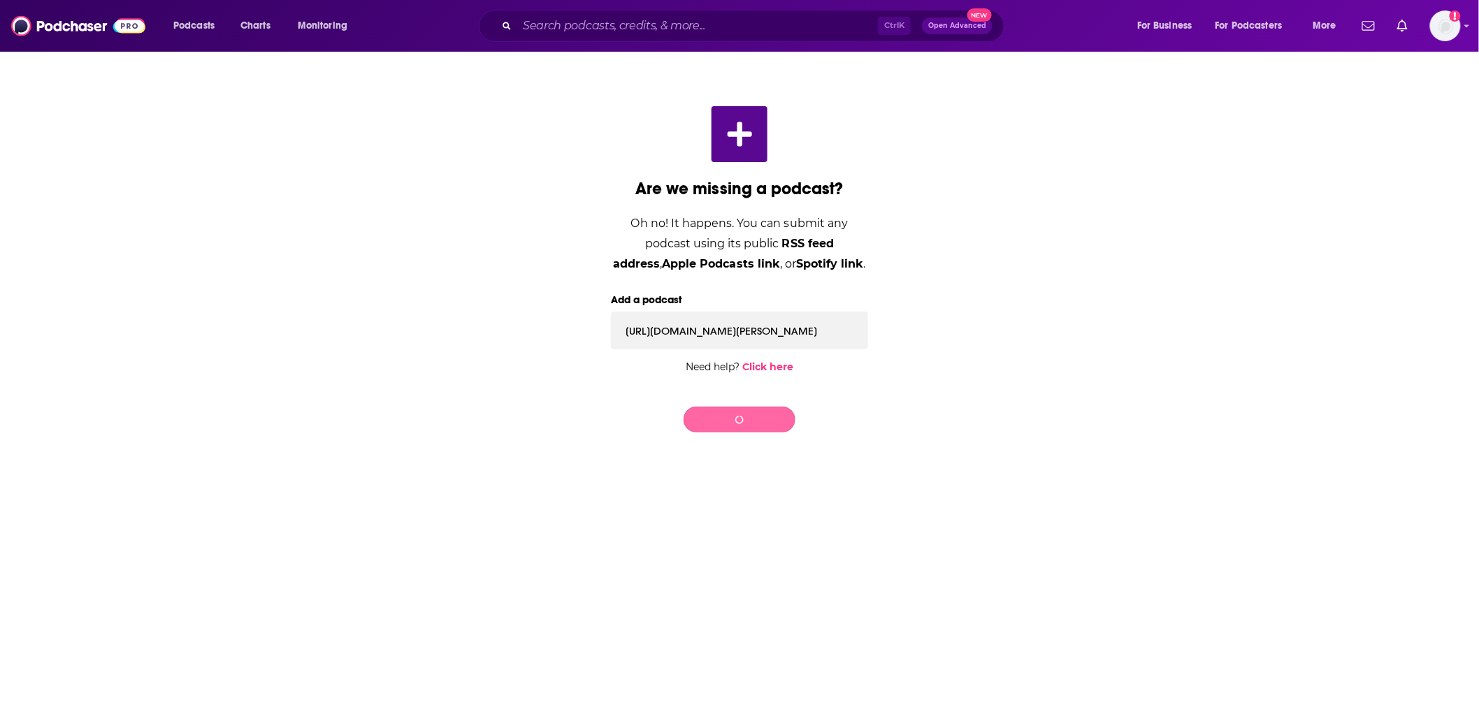
scroll to position [0, 0]
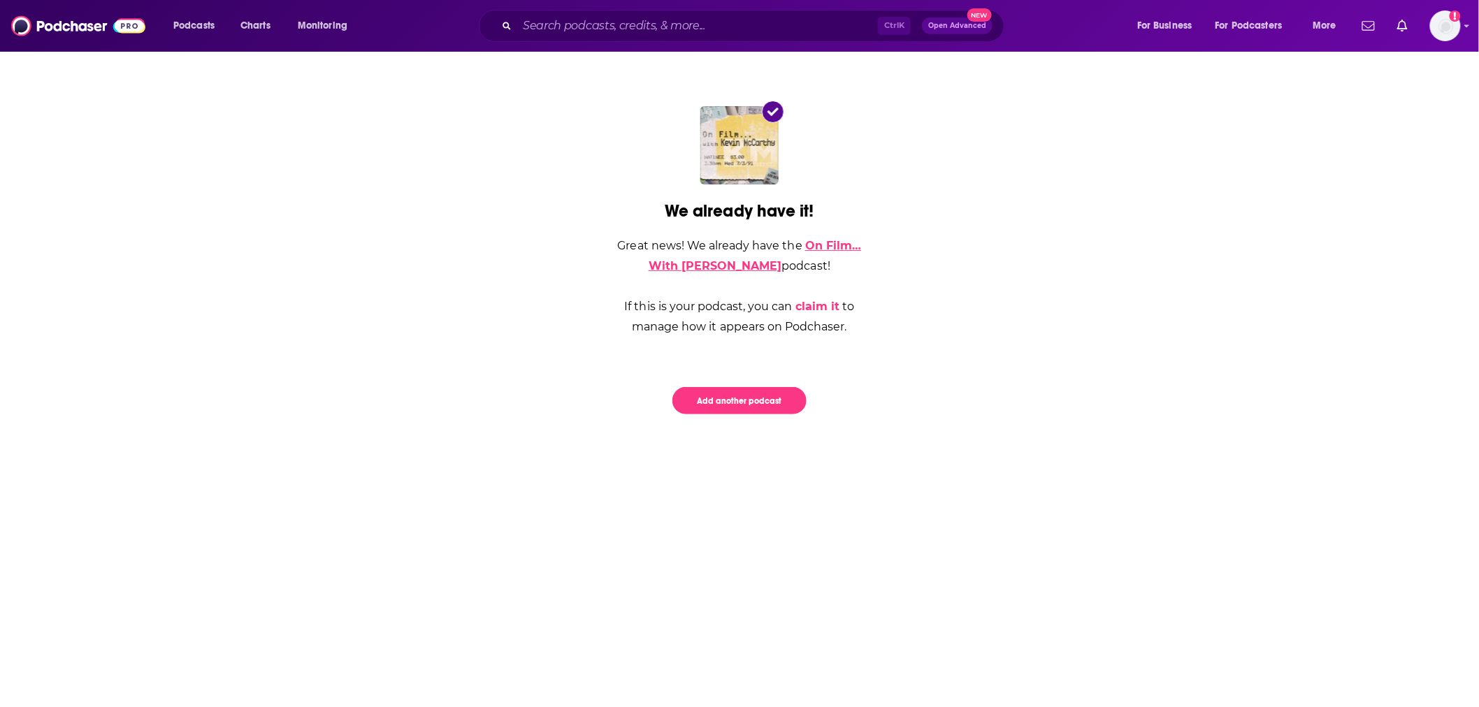
click at [758, 266] on link "On Film…With [PERSON_NAME]" at bounding box center [755, 256] width 212 height 34
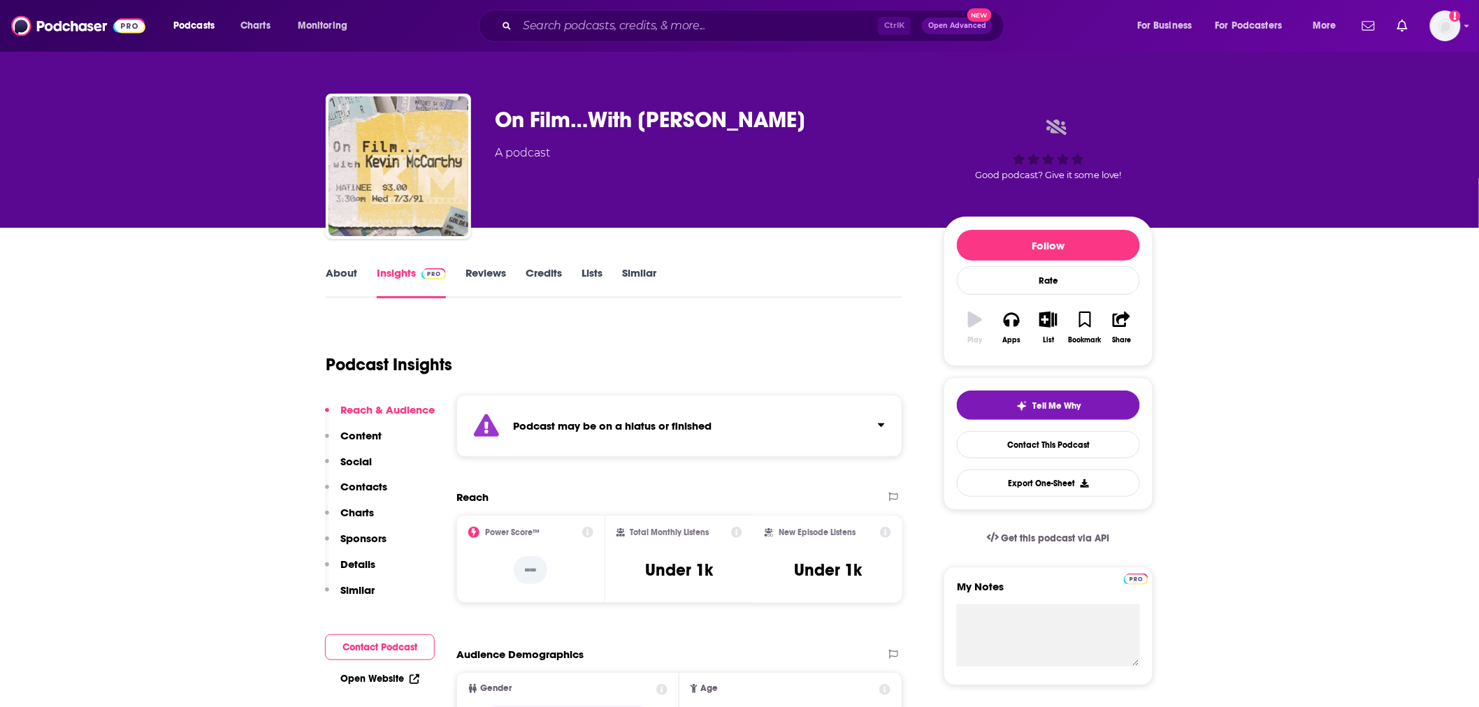
scroll to position [78, 0]
